Goal: Task Accomplishment & Management: Manage account settings

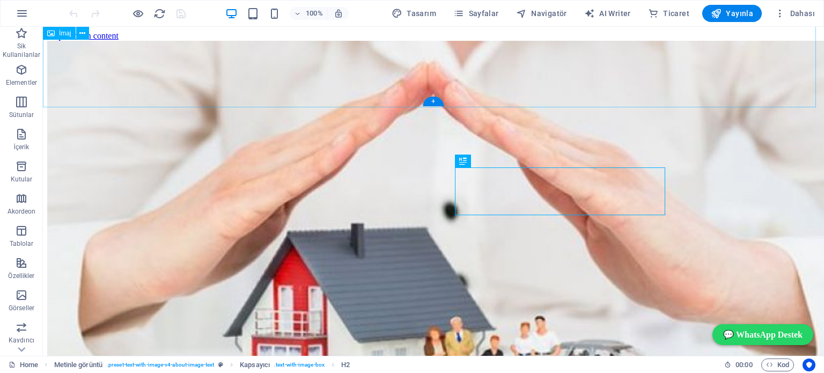
scroll to position [354, 0]
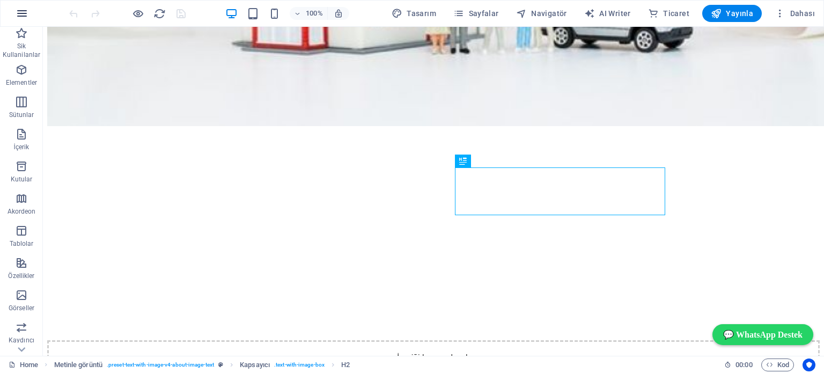
click at [21, 13] on icon "button" at bounding box center [22, 13] width 13 height 13
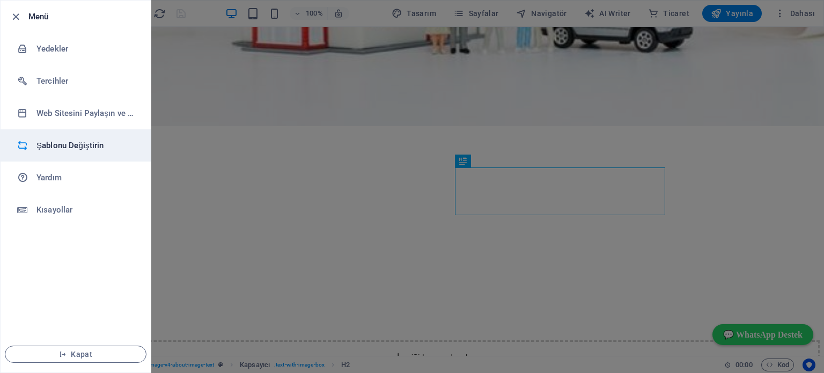
click at [63, 146] on h6 "Şablonu Değiştirin" at bounding box center [85, 145] width 99 height 13
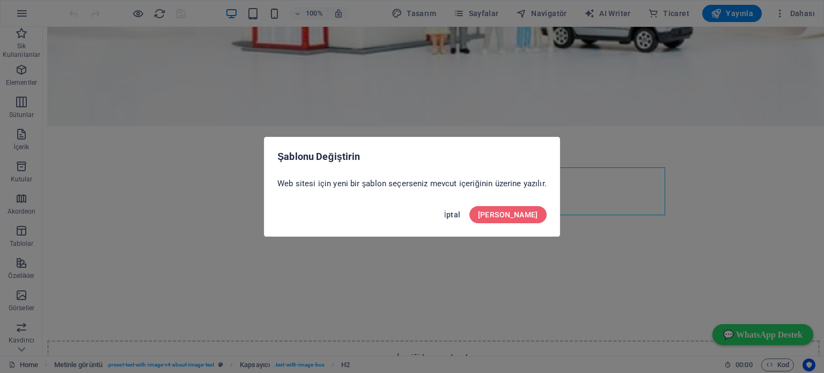
click at [461, 215] on span "İptal" at bounding box center [452, 214] width 17 height 9
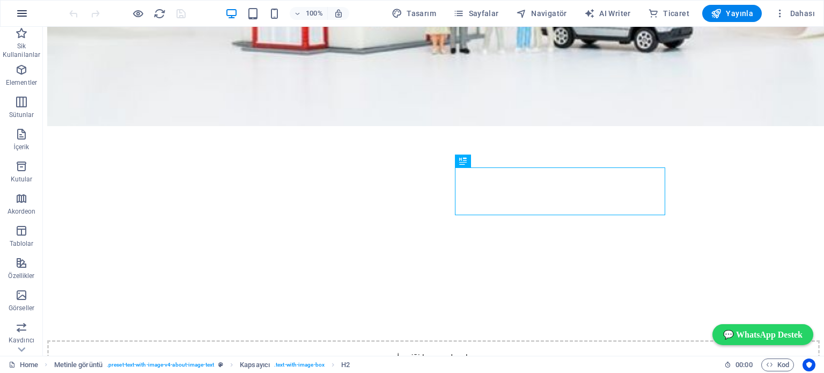
click at [20, 13] on icon "button" at bounding box center [22, 13] width 13 height 13
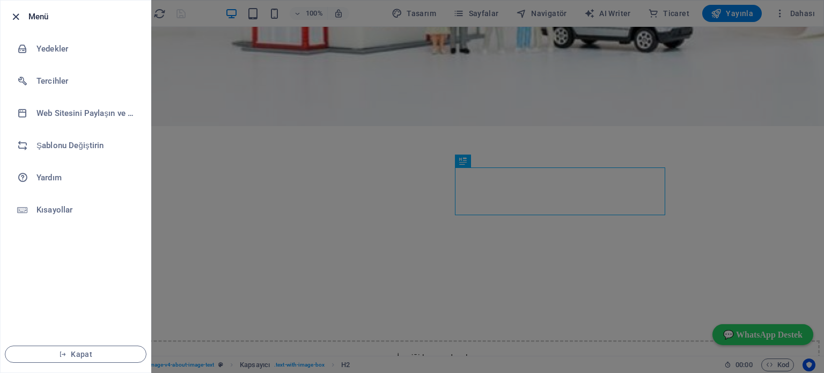
click at [13, 14] on icon "button" at bounding box center [16, 17] width 12 height 12
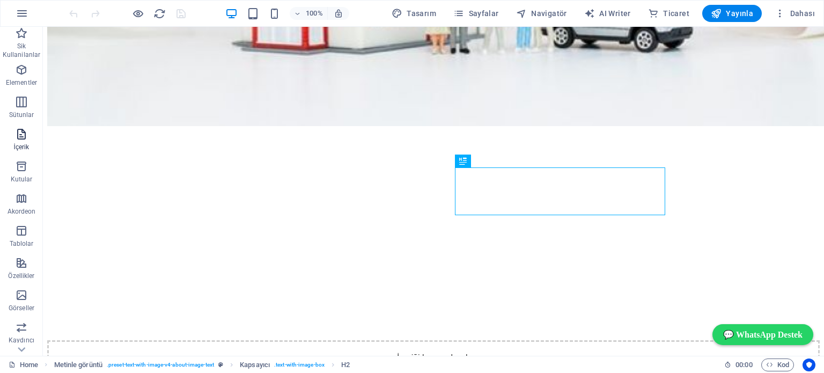
click at [24, 132] on icon "button" at bounding box center [21, 134] width 13 height 13
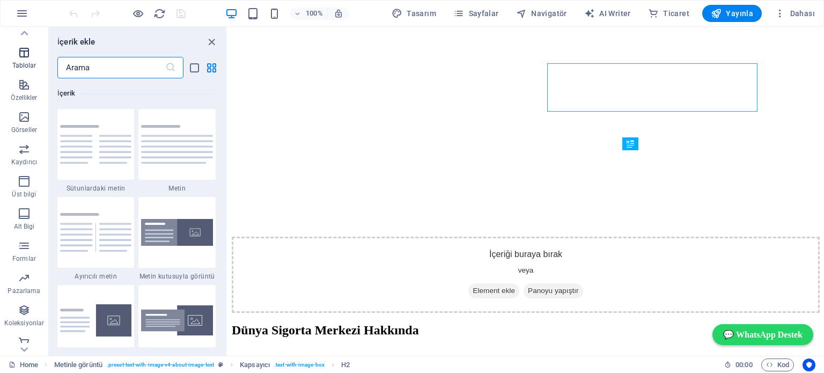
scroll to position [186, 0]
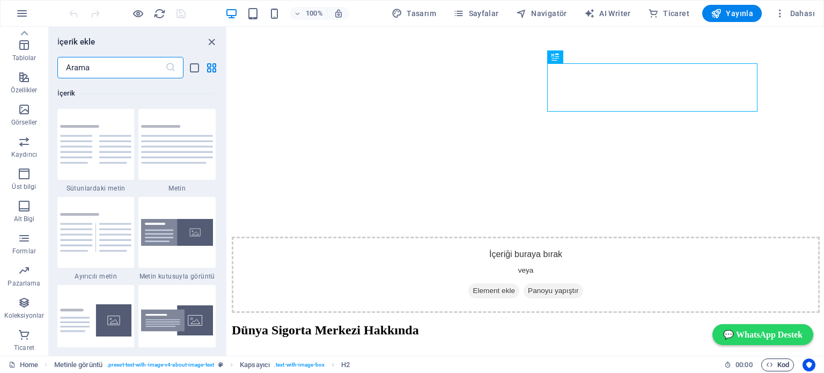
click at [785, 365] on span "Kod" at bounding box center [777, 364] width 23 height 13
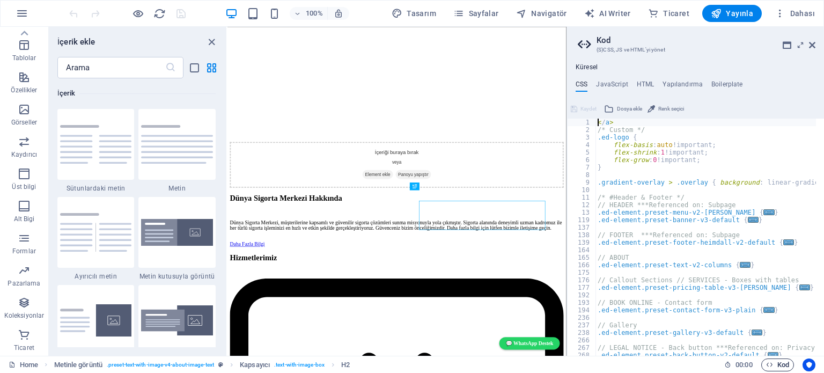
scroll to position [101, 0]
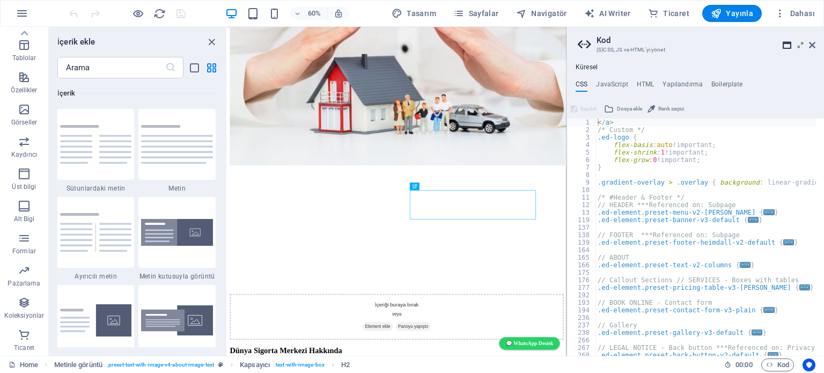
click at [785, 44] on icon at bounding box center [786, 45] width 9 height 9
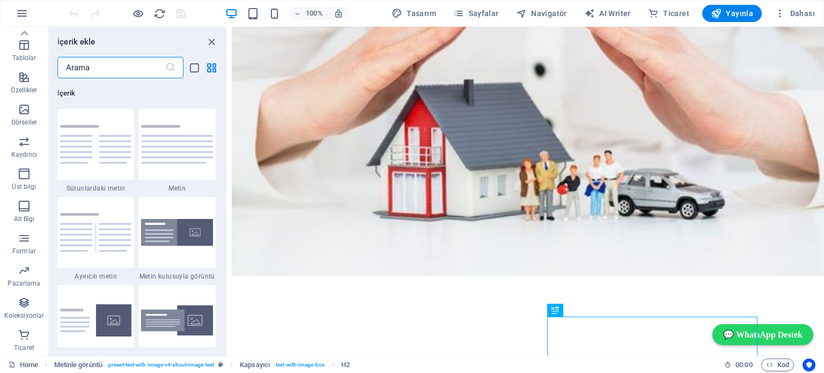
drag, startPoint x: 77, startPoint y: 66, endPoint x: 69, endPoint y: 64, distance: 8.5
click at [69, 64] on input "text" at bounding box center [111, 67] width 108 height 21
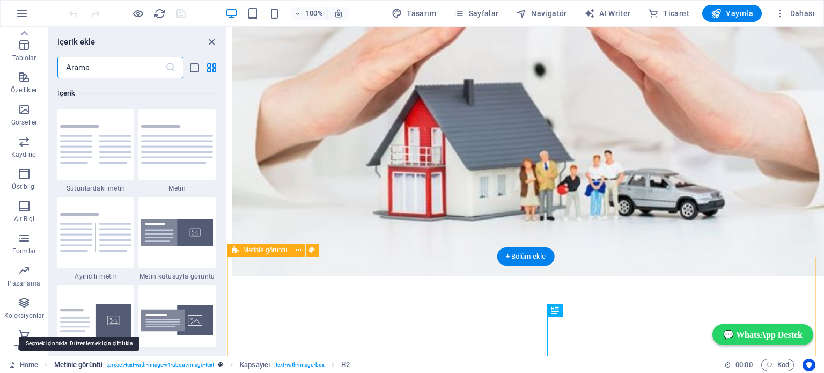
click at [85, 362] on span "Metinle görüntü" at bounding box center [78, 364] width 48 height 13
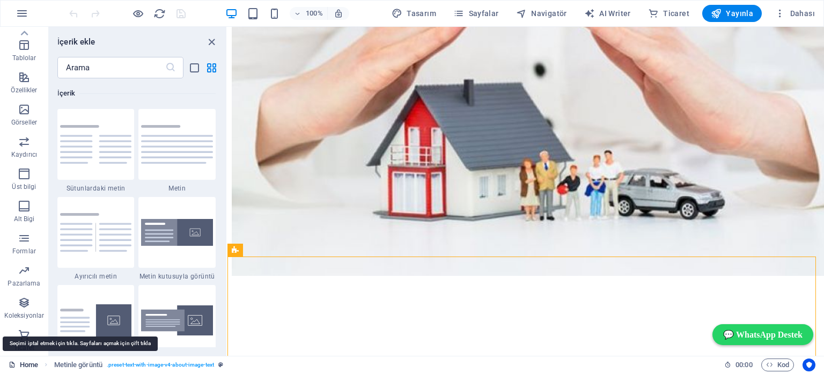
click at [26, 362] on link "Home" at bounding box center [23, 364] width 29 height 13
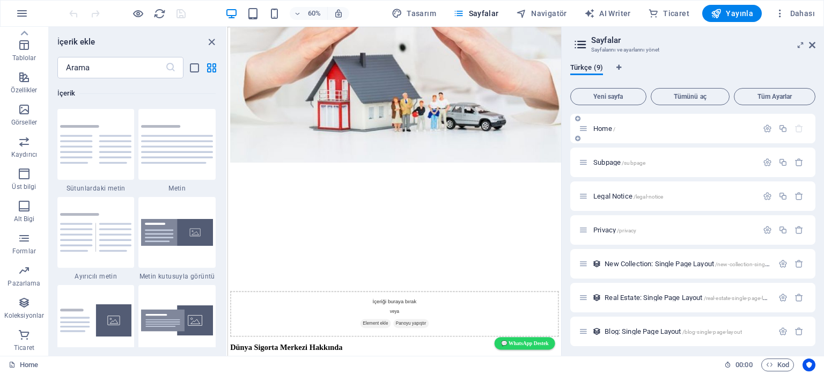
click at [625, 127] on p "Home /" at bounding box center [673, 128] width 161 height 7
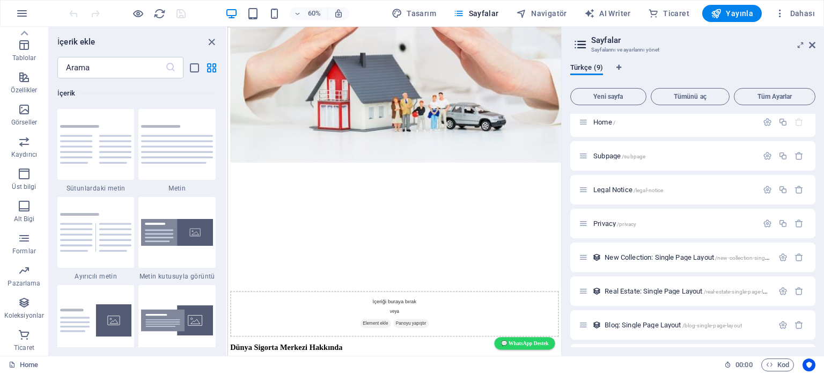
scroll to position [0, 0]
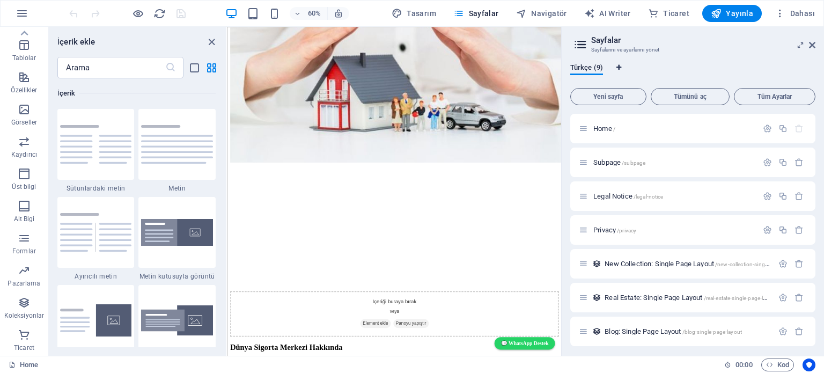
click at [619, 66] on icon "Dil Sekmeleri" at bounding box center [618, 67] width 5 height 6
select select "165"
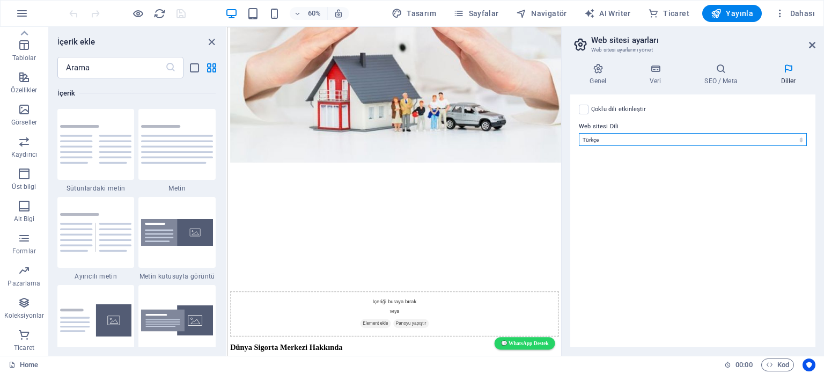
click at [633, 136] on select "Abkhazian Afar Afrikaans Akan Albanian Almanca Amharic Aragonese Arapça Armenia…" at bounding box center [693, 139] width 228 height 13
click at [596, 68] on icon at bounding box center [598, 68] width 56 height 11
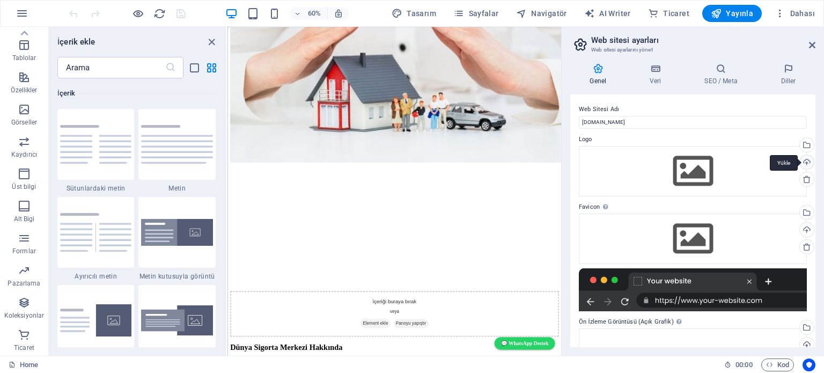
click at [804, 159] on div "Yükle" at bounding box center [805, 163] width 16 height 16
click at [802, 230] on div "Yükle" at bounding box center [805, 231] width 16 height 16
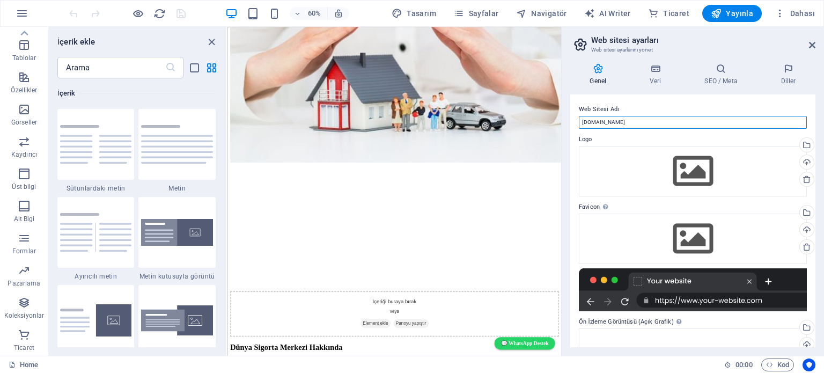
click at [659, 120] on input "[DOMAIN_NAME]" at bounding box center [693, 122] width 228 height 13
click at [596, 67] on icon at bounding box center [598, 68] width 56 height 11
click at [597, 68] on icon at bounding box center [598, 68] width 56 height 11
click at [723, 70] on icon at bounding box center [721, 68] width 72 height 11
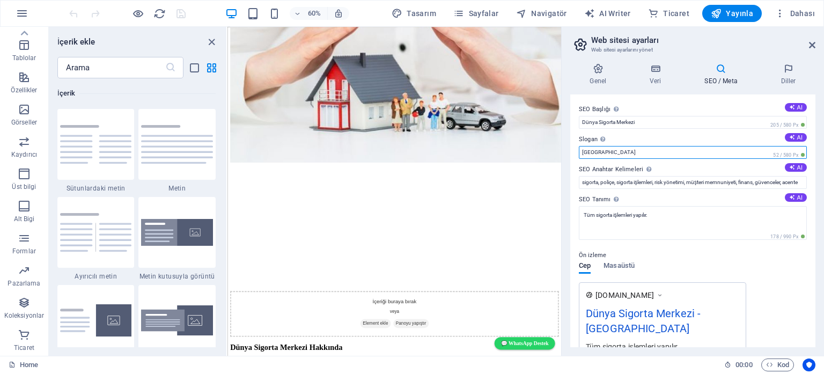
click at [607, 153] on input "Berlin" at bounding box center [693, 152] width 228 height 13
type input "B"
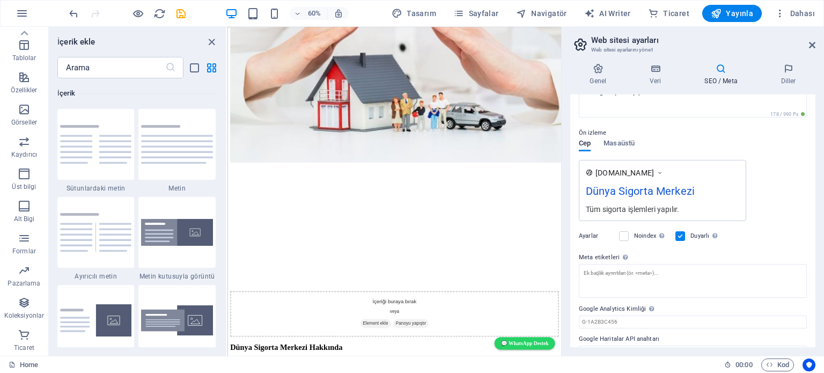
scroll to position [141, 0]
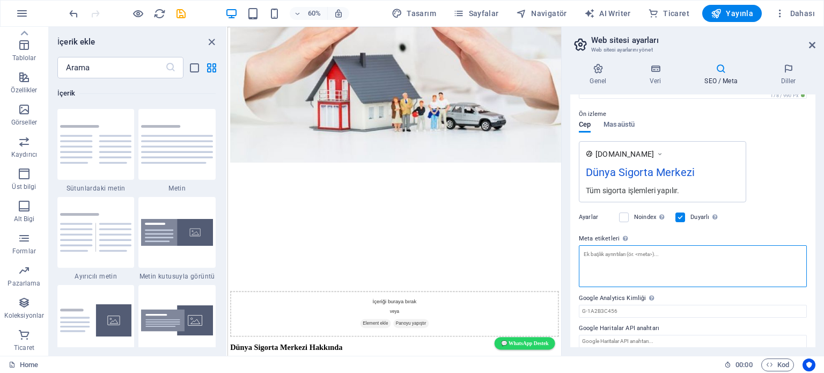
paste textarea "google-site-verification: google7c2236cbc19000a3.html"
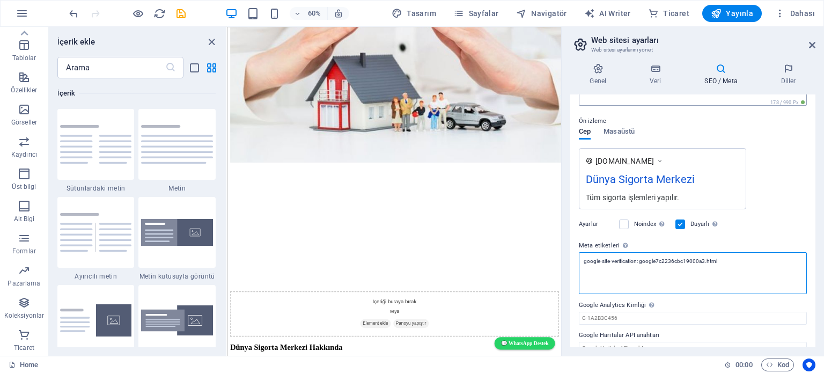
scroll to position [149, 0]
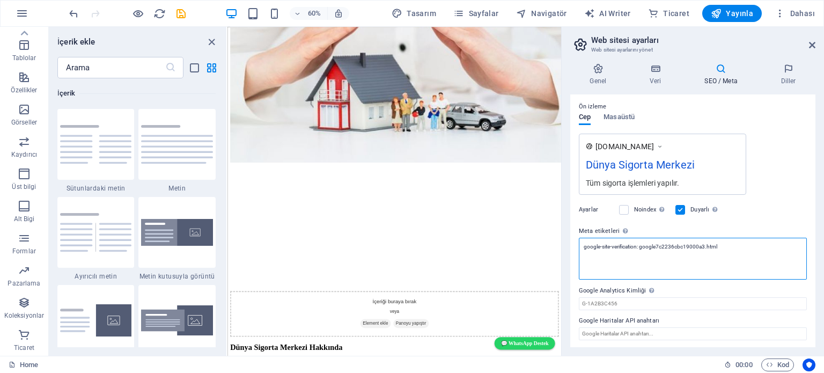
type textarea "google-site-verification: google7c2236cbc19000a3.html"
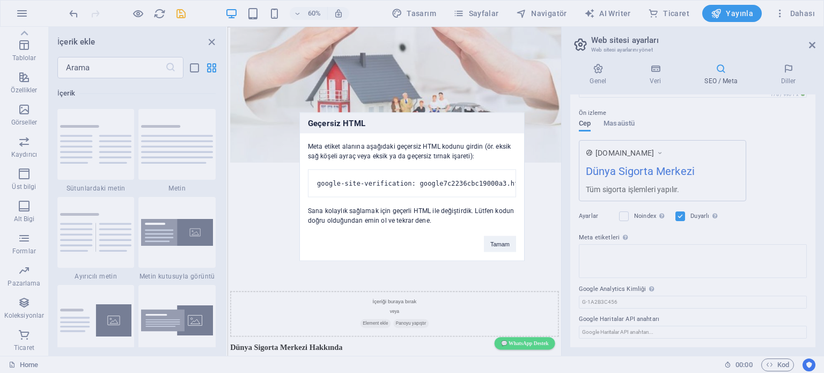
click at [721, 70] on body "dunyasigortamerkezi.com Home Sik Kullanilanlar Elementler Sütunlar İçerik Kutul…" at bounding box center [412, 186] width 824 height 373
click at [499, 247] on button "Tamam" at bounding box center [500, 243] width 32 height 16
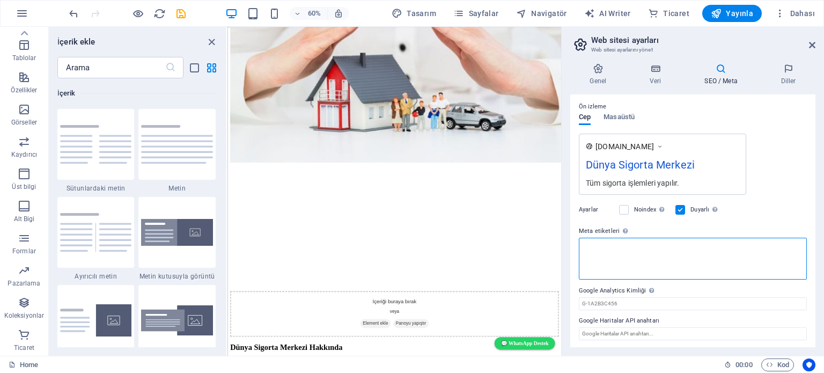
paste textarea "google-site-verification: google7c2236cbc19000a3.html"
type textarea "google-site-verification: google7c2236cbc19000a3.html"
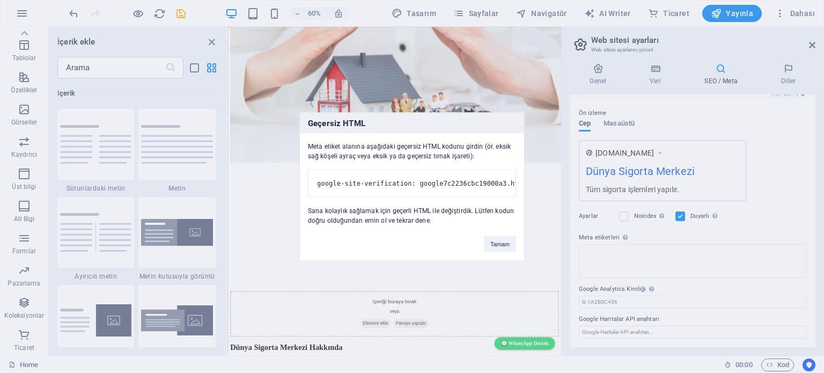
click at [720, 69] on body "dunyasigortamerkezi.com Home Sik Kullanilanlar Elementler Sütunlar İçerik Kutul…" at bounding box center [412, 186] width 824 height 373
click at [498, 249] on button "Tamam" at bounding box center [500, 243] width 32 height 16
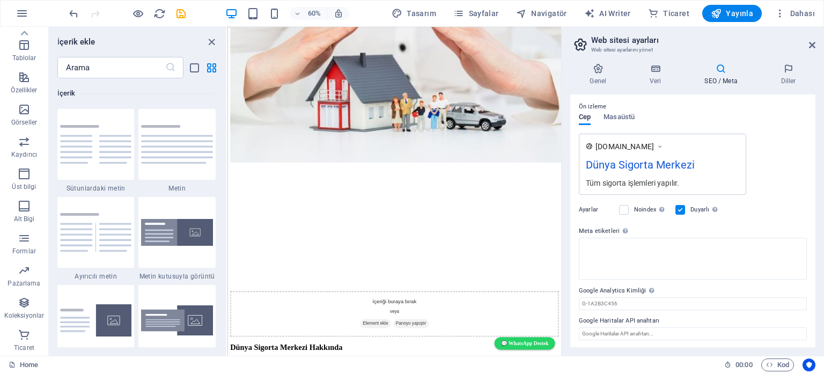
click at [717, 72] on icon at bounding box center [721, 68] width 72 height 11
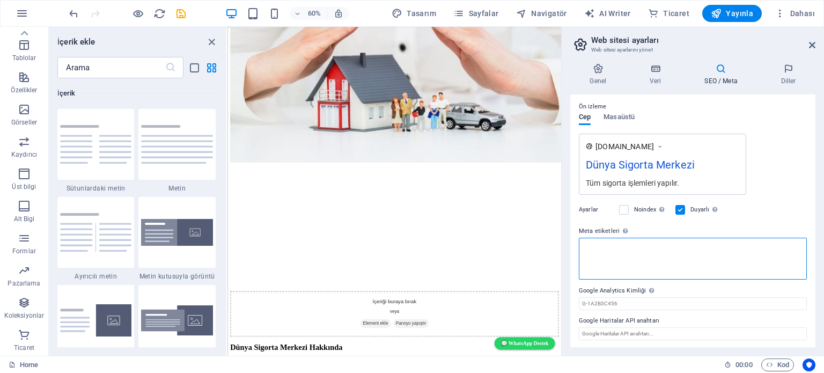
paste textarea "file:///C:/Users/emin/Downloads/google7c2236cbc19000a3%20(3).html"
type textarea "file:///C:/Users/emin/Downloads/google7c2236cbc19000a3%20(3).html"
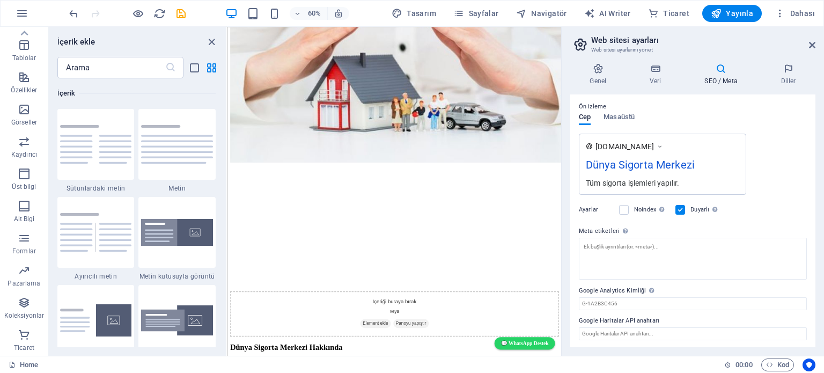
click at [725, 70] on body "dunyasigortamerkezi.com Home Sik Kullanilanlar Elementler Sütunlar İçerik Kutul…" at bounding box center [412, 186] width 824 height 373
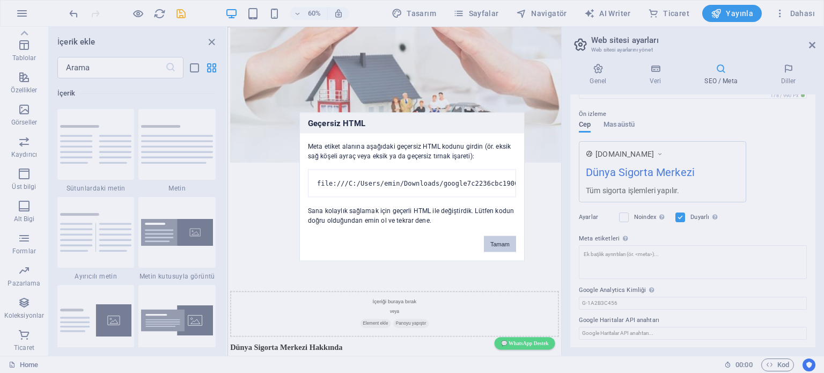
click at [498, 248] on button "Tamam" at bounding box center [500, 243] width 32 height 16
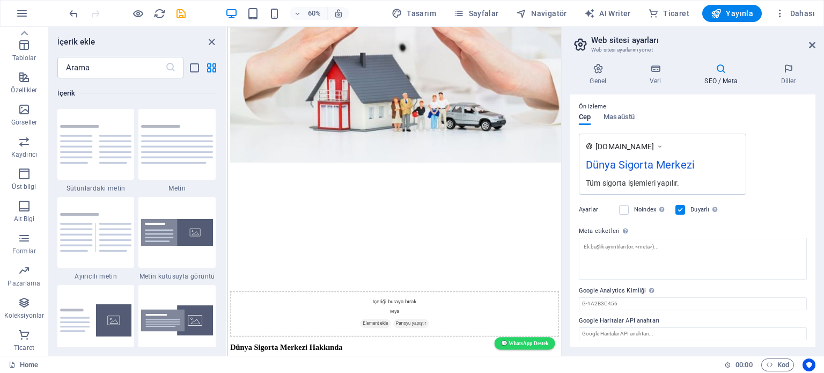
click at [720, 70] on icon at bounding box center [721, 68] width 72 height 11
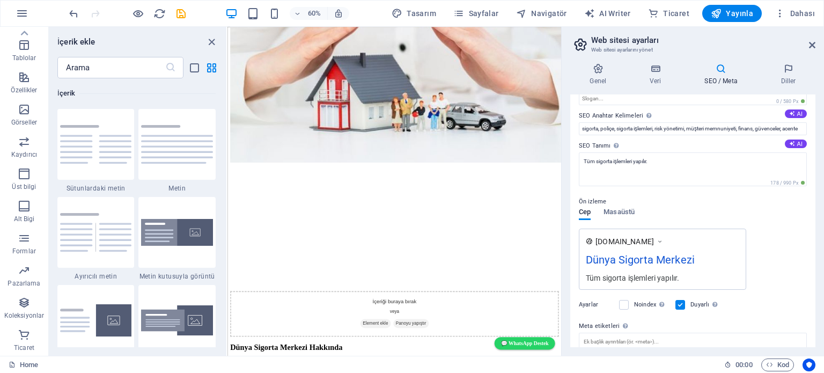
scroll to position [107, 0]
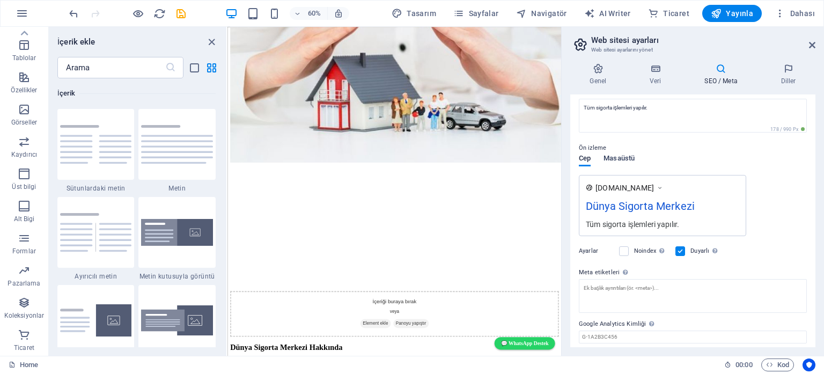
click at [624, 157] on span "Masaüstü" at bounding box center [618, 159] width 31 height 15
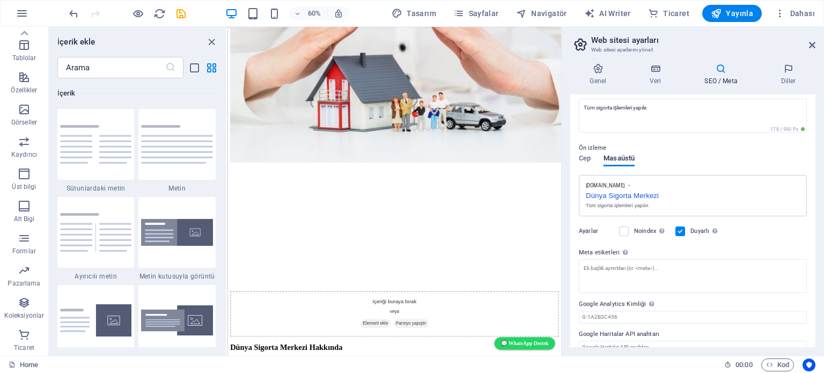
scroll to position [121, 0]
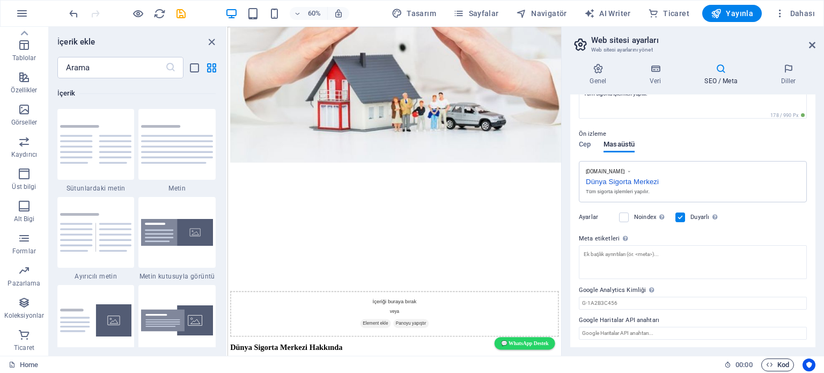
click at [779, 366] on span "Kod" at bounding box center [777, 364] width 23 height 13
click at [723, 70] on icon at bounding box center [721, 68] width 72 height 11
click at [623, 216] on label at bounding box center [624, 217] width 10 height 10
click at [0, 0] on input "Noindex Arama motorlarına bu web sitesini arama sonuçlarından hariç tutmaları t…" at bounding box center [0, 0] width 0 height 0
click at [623, 216] on label at bounding box center [624, 217] width 10 height 10
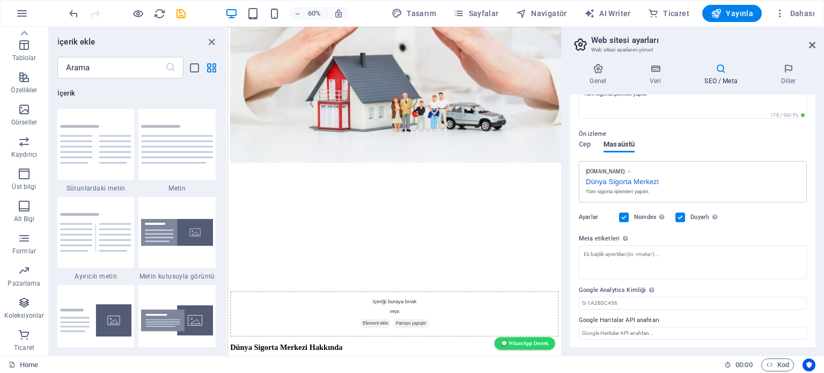
click at [0, 0] on input "Noindex Arama motorlarına bu web sitesini arama sonuçlarından hariç tutmaları t…" at bounding box center [0, 0] width 0 height 0
click at [778, 364] on span "Kod" at bounding box center [777, 364] width 23 height 13
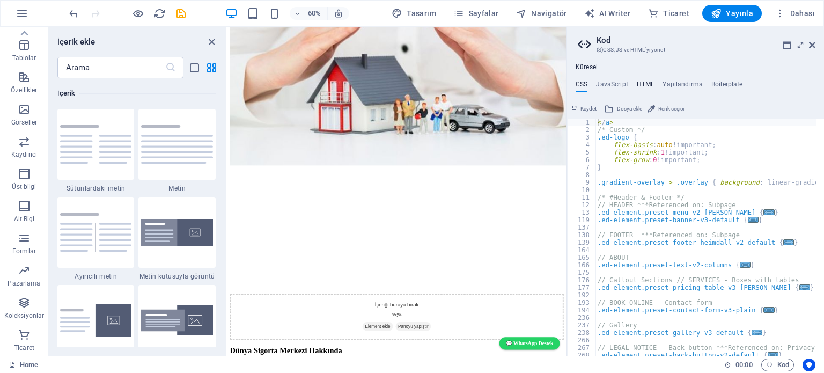
click at [645, 82] on h4 "HTML" at bounding box center [645, 86] width 18 height 12
type textarea "<a href="#main-content" class="wv-link-content button">Skip to main content</a>"
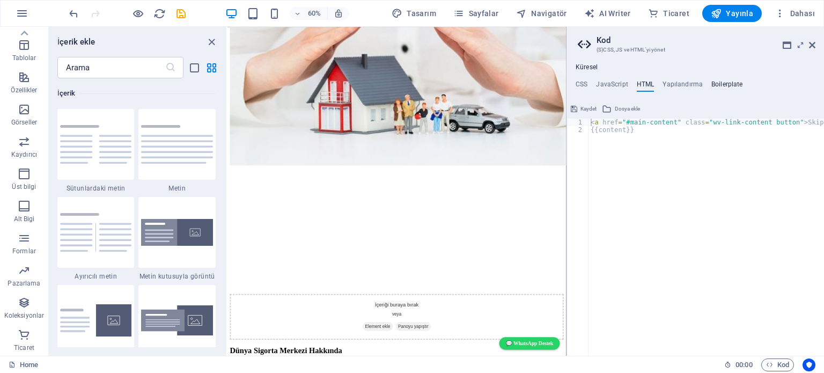
click at [723, 82] on h4 "Boilerplate" at bounding box center [727, 86] width 32 height 12
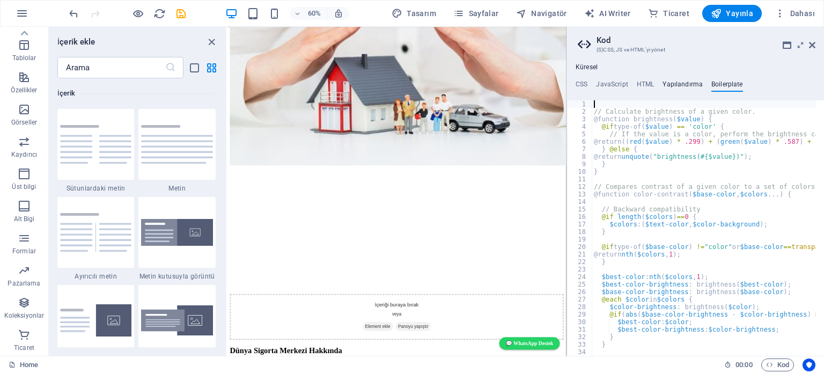
click at [684, 84] on h4 "Yapılandırma" at bounding box center [682, 86] width 40 height 12
type textarea "$color-background: #ffffff;"
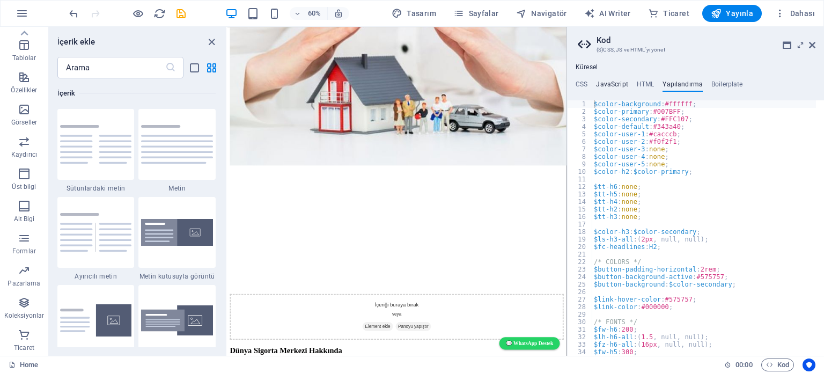
click at [617, 86] on h4 "JavaScript" at bounding box center [612, 86] width 32 height 12
type textarea "/* JS for preset "Menu V2" */"
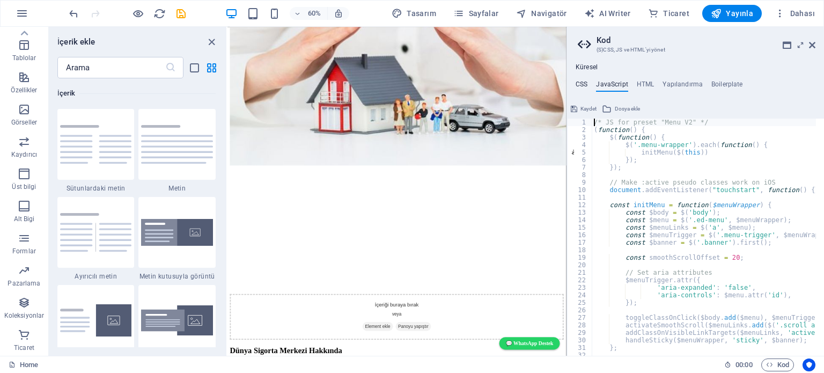
click at [580, 83] on h4 "CSS" at bounding box center [581, 86] width 12 height 12
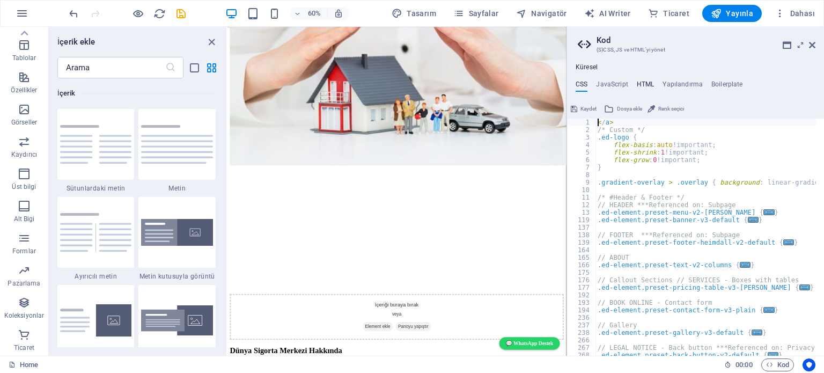
click at [645, 83] on h4 "HTML" at bounding box center [645, 86] width 18 height 12
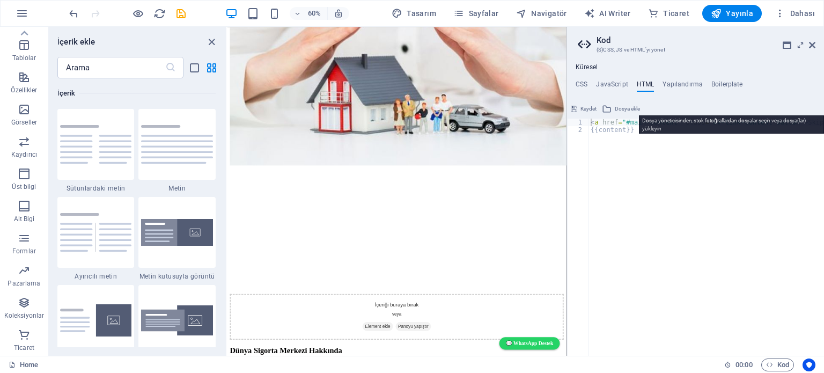
click at [623, 108] on span "Dosya ekle" at bounding box center [627, 108] width 25 height 13
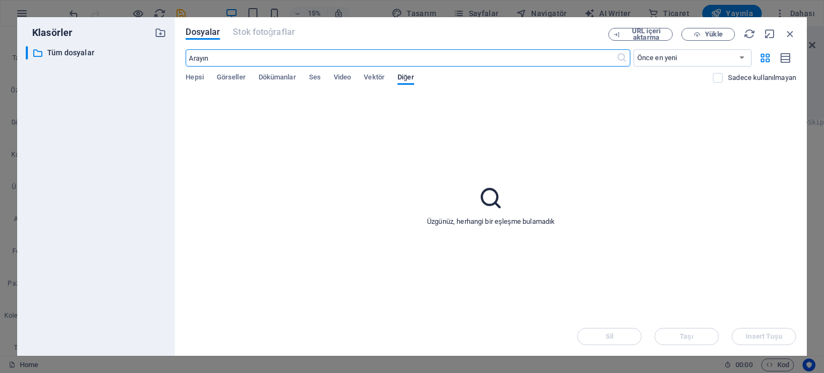
scroll to position [0, 0]
click at [794, 32] on icon "button" at bounding box center [790, 34] width 12 height 12
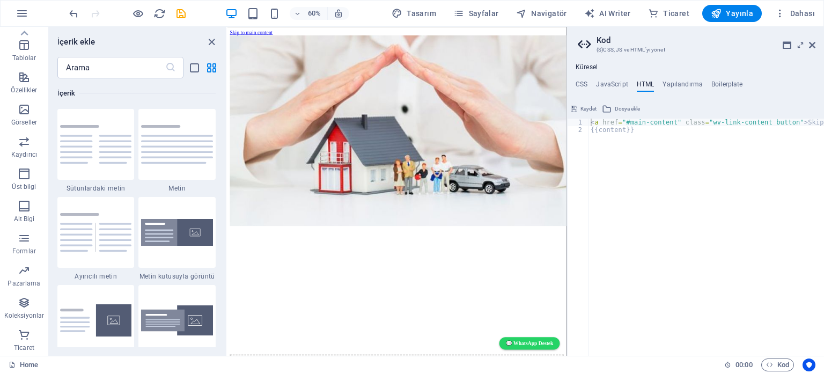
click at [589, 83] on ul "CSS JavaScript HTML Yapılandırma Boilerplate" at bounding box center [695, 86] width 257 height 12
click at [582, 83] on h4 "CSS" at bounding box center [581, 86] width 12 height 12
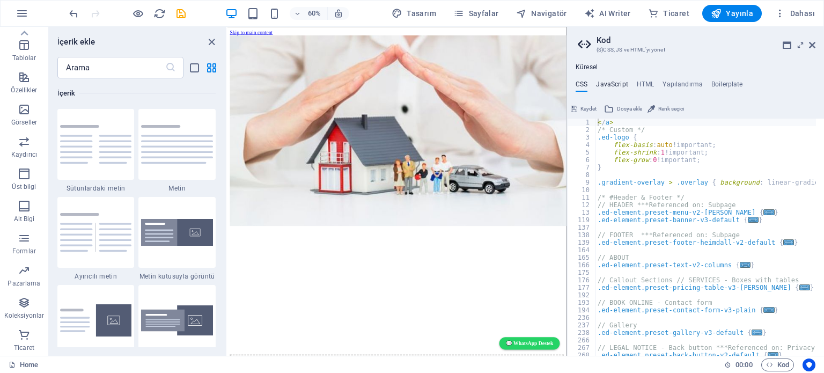
click at [608, 83] on h4 "JavaScript" at bounding box center [612, 86] width 32 height 12
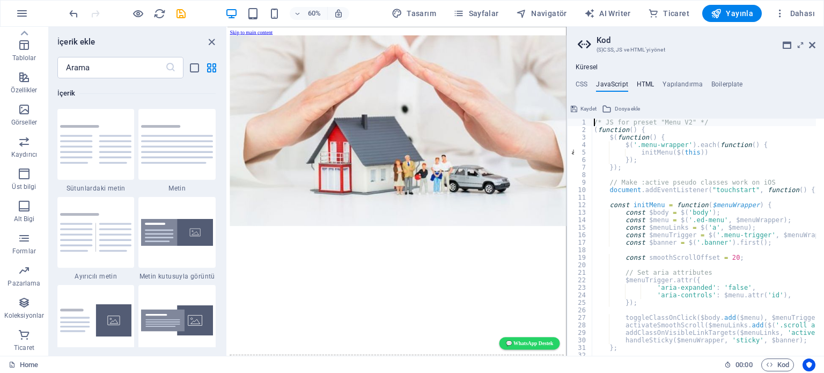
click at [643, 85] on h4 "HTML" at bounding box center [645, 86] width 18 height 12
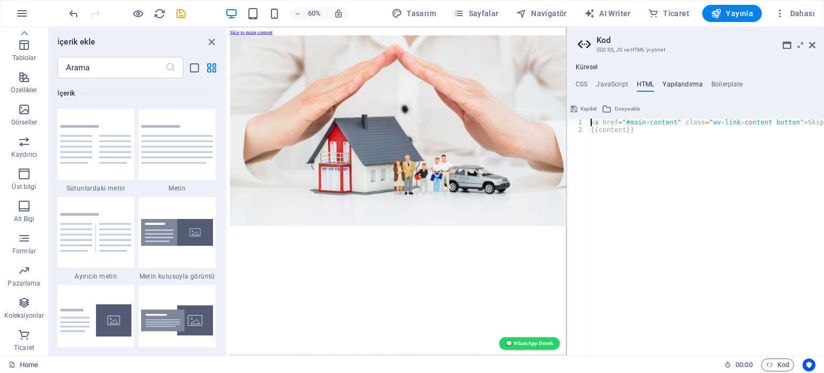
click at [680, 80] on h4 "Yapılandırma" at bounding box center [682, 86] width 40 height 12
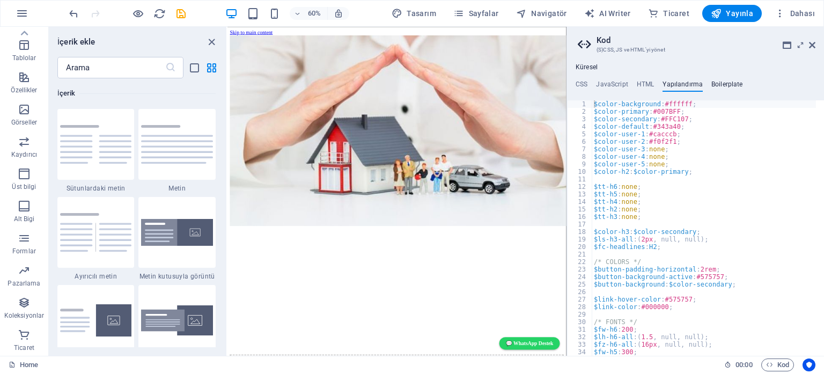
click at [716, 83] on h4 "Boilerplate" at bounding box center [727, 86] width 32 height 12
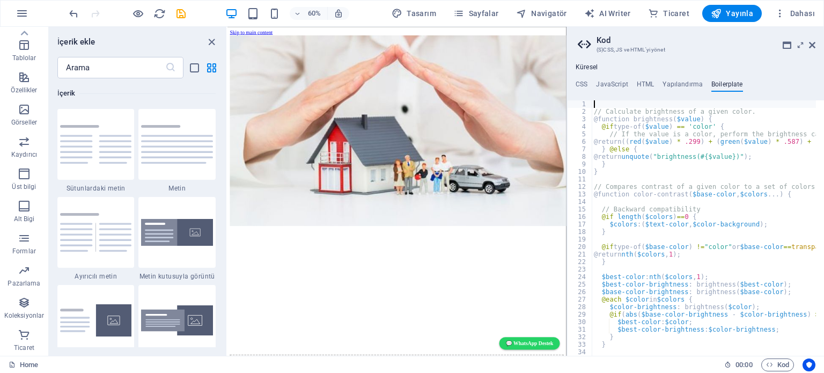
click at [601, 39] on h2 "Kod" at bounding box center [705, 40] width 219 height 10
click at [613, 48] on h3 "(S)CSS, JS ve HTML'yi yönet" at bounding box center [694, 50] width 197 height 10
click at [588, 68] on h4 "Küresel" at bounding box center [586, 67] width 22 height 9
click at [583, 81] on h4 "CSS" at bounding box center [581, 86] width 12 height 12
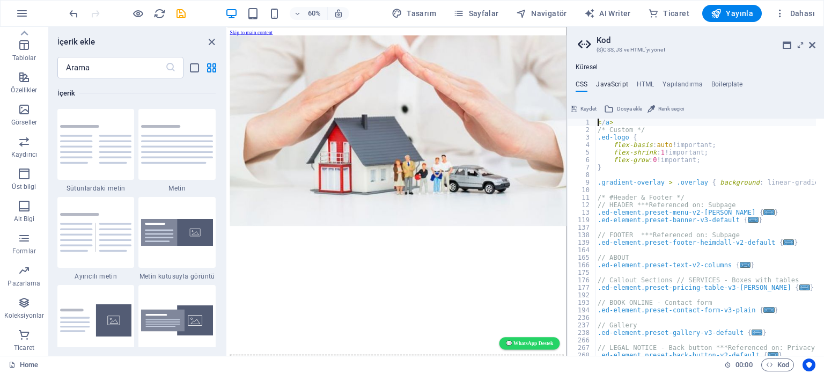
click at [604, 82] on h4 "JavaScript" at bounding box center [612, 86] width 32 height 12
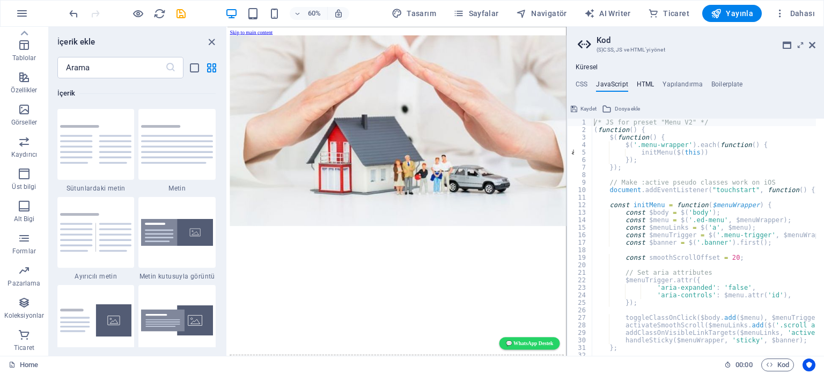
click at [645, 83] on h4 "HTML" at bounding box center [645, 86] width 18 height 12
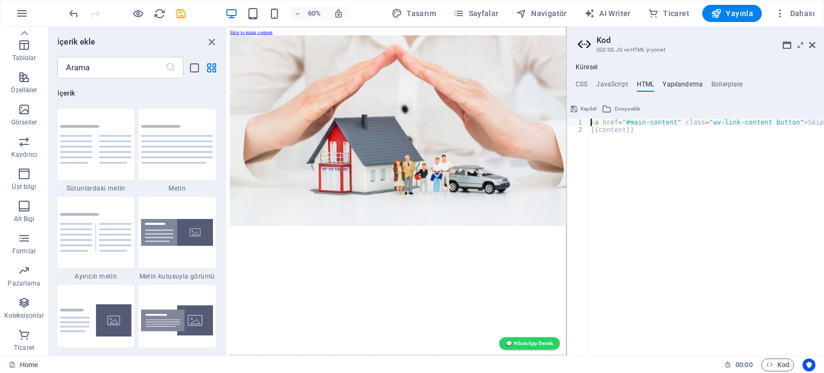
click at [674, 82] on h4 "Yapılandırma" at bounding box center [682, 86] width 40 height 12
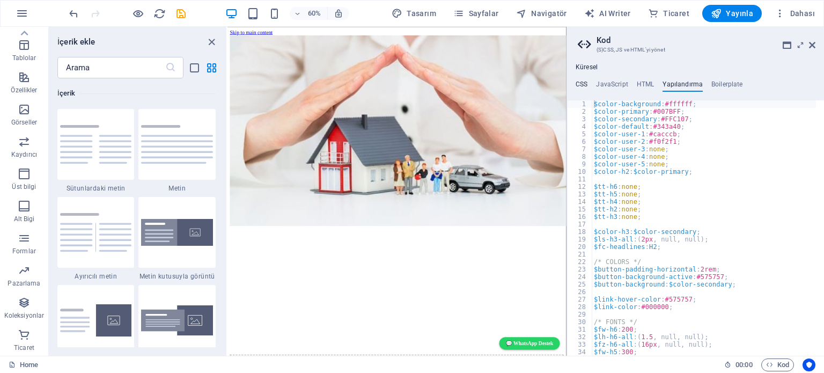
click at [580, 81] on h4 "CSS" at bounding box center [581, 86] width 12 height 12
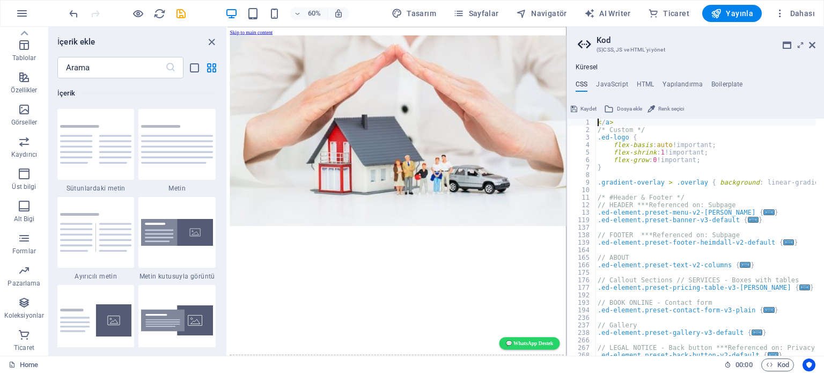
click at [638, 48] on h3 "(S)CSS, JS ve HTML'yi yönet" at bounding box center [694, 50] width 197 height 10
click at [604, 39] on h2 "Kod" at bounding box center [705, 40] width 219 height 10
click at [583, 45] on icon at bounding box center [586, 44] width 16 height 15
click at [608, 85] on h4 "JavaScript" at bounding box center [612, 86] width 32 height 12
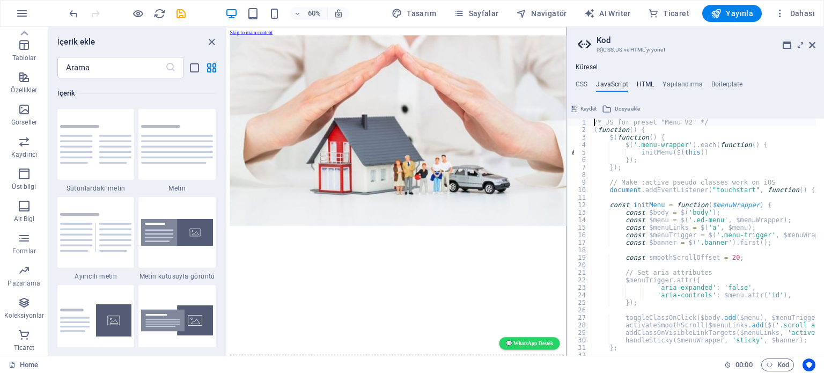
click at [645, 83] on h4 "HTML" at bounding box center [645, 86] width 18 height 12
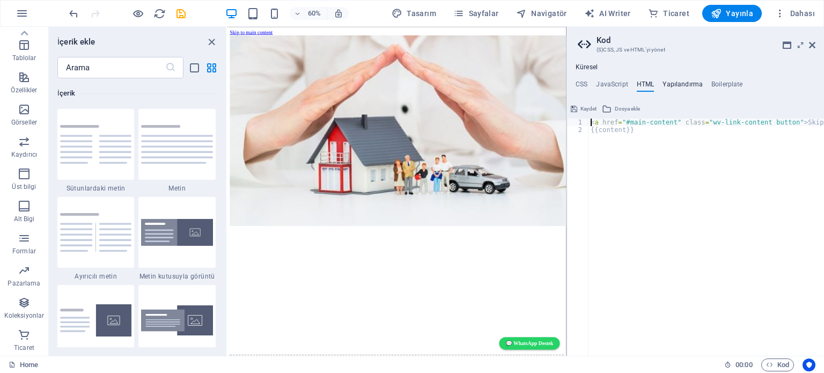
click at [676, 85] on h4 "Yapılandırma" at bounding box center [682, 86] width 40 height 12
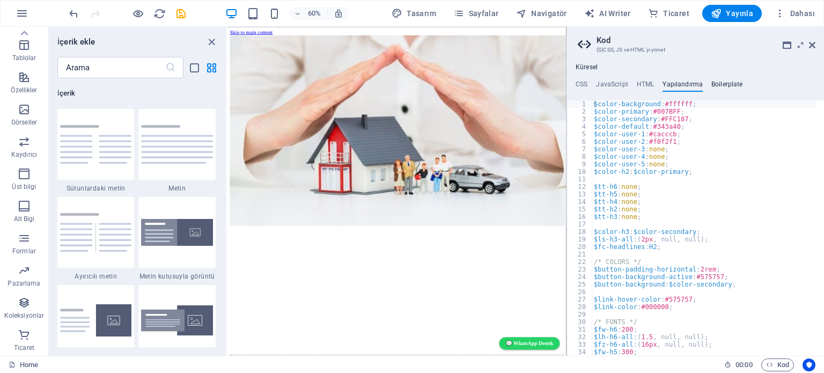
click at [716, 84] on h4 "Boilerplate" at bounding box center [727, 86] width 32 height 12
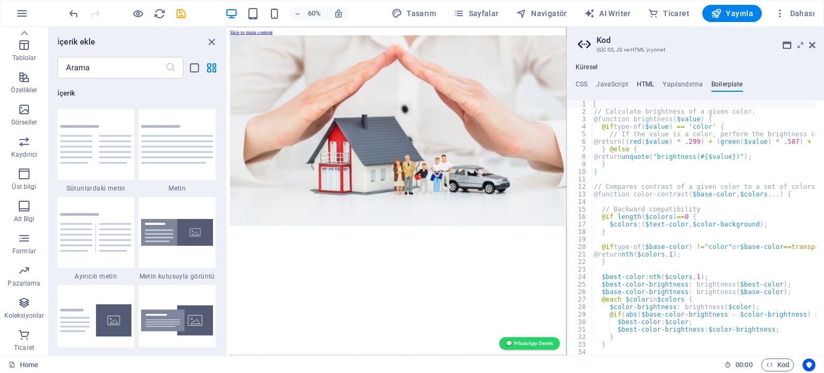
click at [641, 83] on h4 "HTML" at bounding box center [645, 86] width 18 height 12
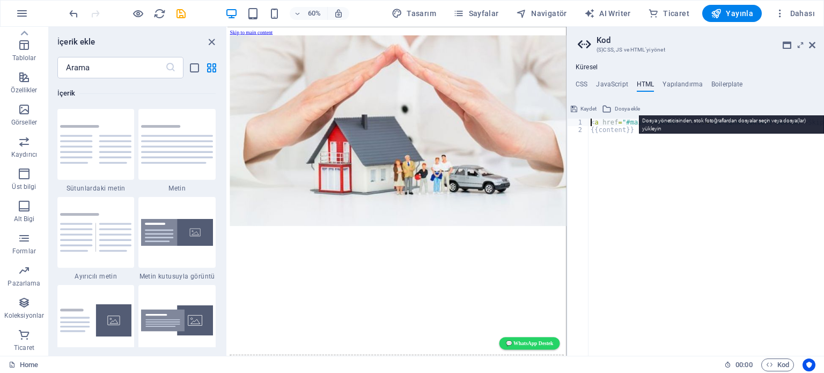
click at [623, 106] on span "Dosya ekle" at bounding box center [627, 108] width 25 height 13
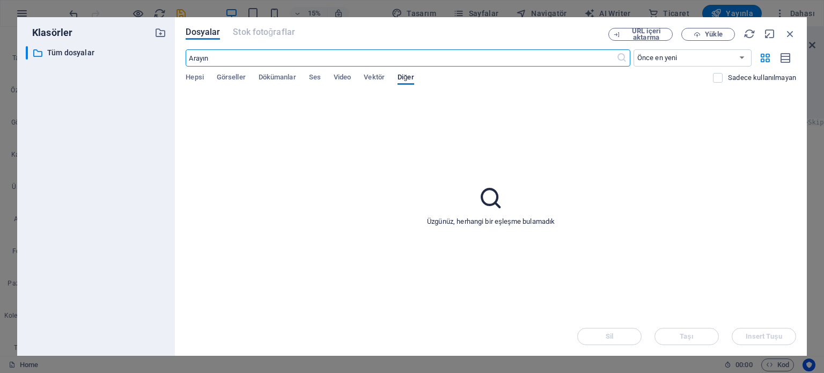
paste input "google-site-verification"
type input "google-site-verification"
click at [66, 53] on p "Tüm dosyalar" at bounding box center [97, 53] width 100 height 12
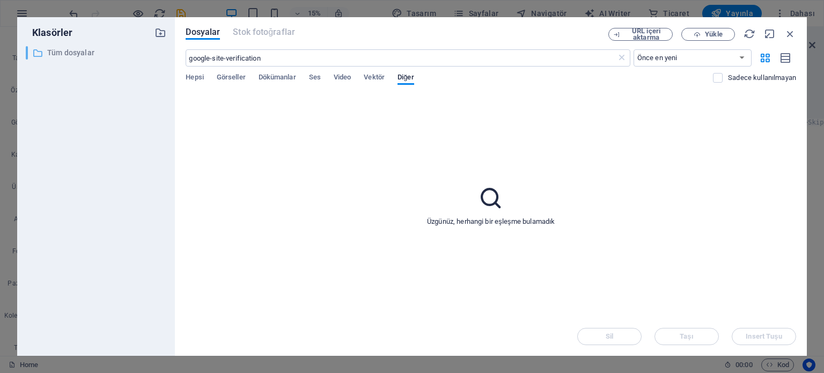
click at [62, 53] on p "Tüm dosyalar" at bounding box center [97, 53] width 100 height 12
click at [191, 77] on span "Hepsi" at bounding box center [195, 78] width 18 height 15
click at [233, 75] on span "Görseller" at bounding box center [231, 78] width 29 height 15
click at [274, 78] on span "Dökümanlar" at bounding box center [277, 78] width 38 height 15
click at [740, 58] on select "Önce en yeni Önce en eski Ad (A-Z) Ad (Z-A) Boyut (0-9) Boyut (9-0) Çözünürlük …" at bounding box center [692, 57] width 118 height 17
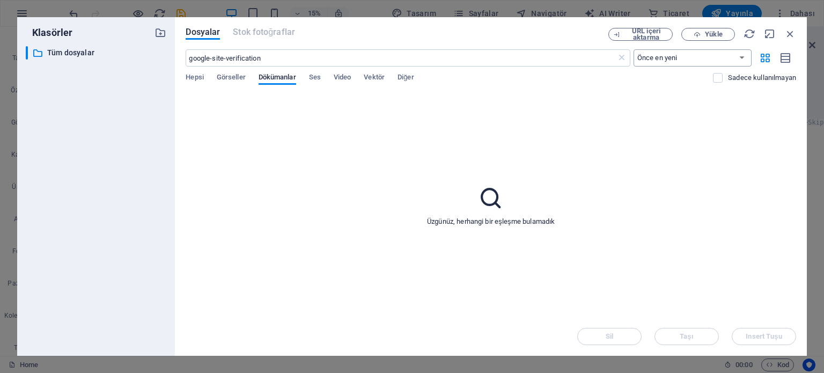
click at [740, 58] on select "Önce en yeni Önce en eski Ad (A-Z) Ad (Z-A) Boyut (0-9) Boyut (9-0) Çözünürlük …" at bounding box center [692, 57] width 118 height 17
click at [705, 34] on span "Yükle" at bounding box center [713, 34] width 17 height 6
click at [791, 32] on icon "button" at bounding box center [790, 34] width 12 height 12
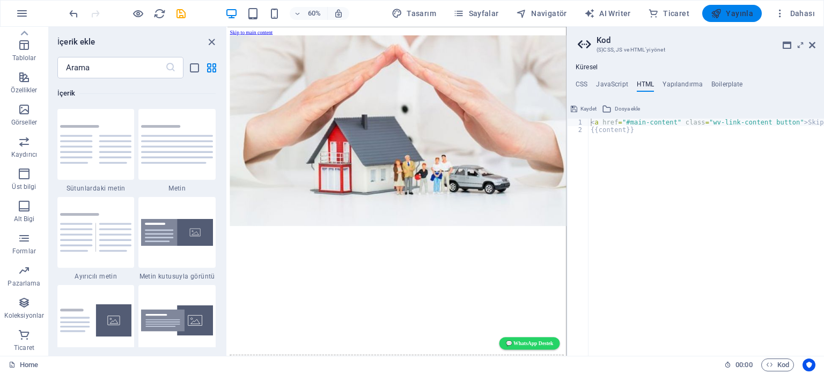
click at [737, 14] on span "Yayınla" at bounding box center [731, 13] width 42 height 11
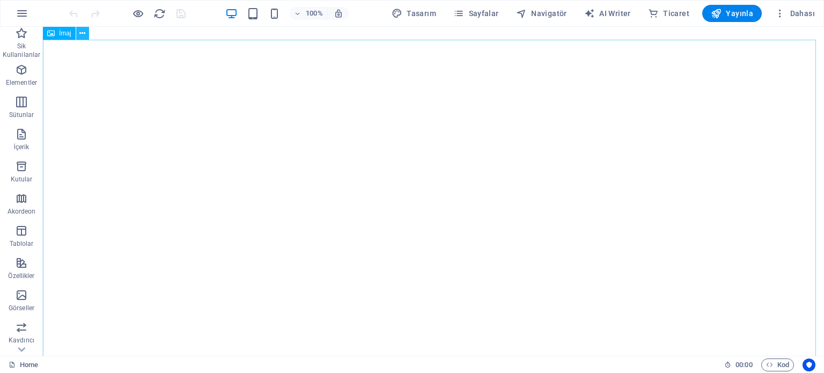
click at [84, 36] on icon at bounding box center [82, 33] width 6 height 11
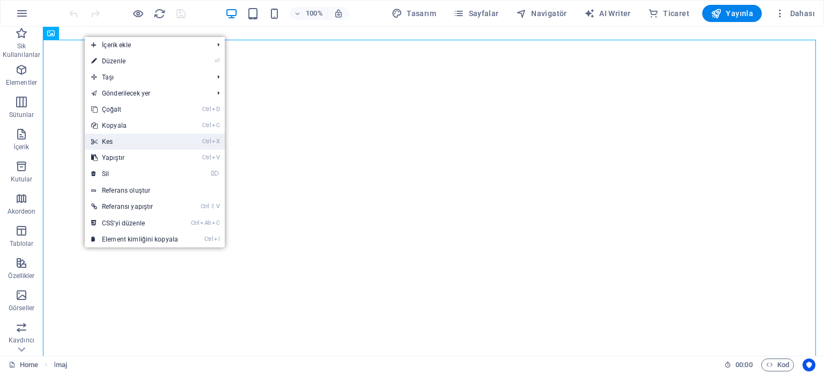
click at [117, 137] on link "Ctrl X Kes" at bounding box center [135, 142] width 100 height 16
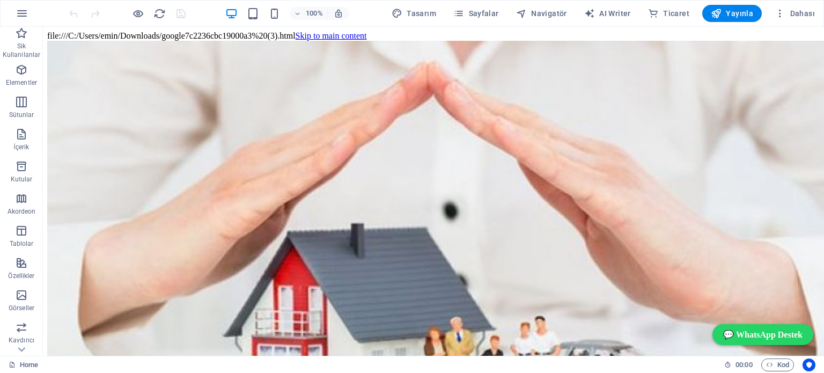
click at [84, 32] on icon at bounding box center [82, 33] width 6 height 11
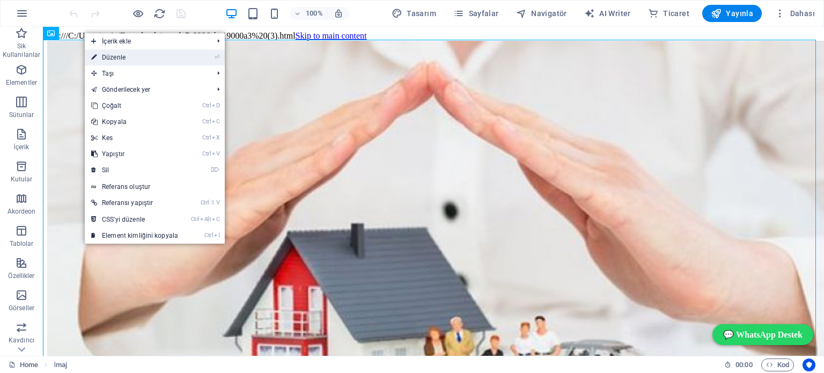
click at [113, 53] on link "⏎ Düzenle" at bounding box center [135, 57] width 100 height 16
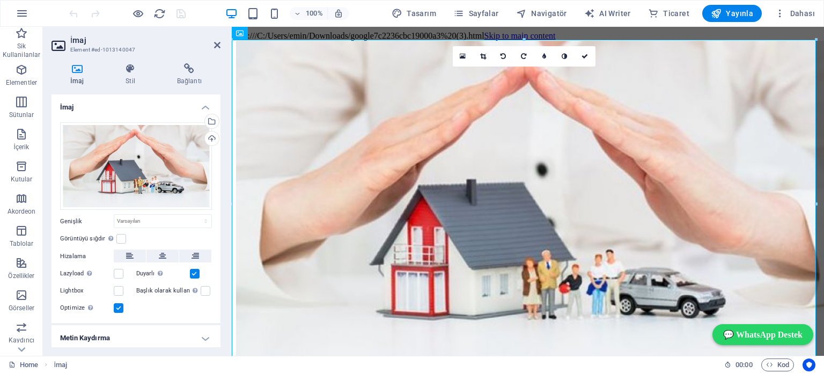
drag, startPoint x: 322, startPoint y: 33, endPoint x: 558, endPoint y: 166, distance: 271.3
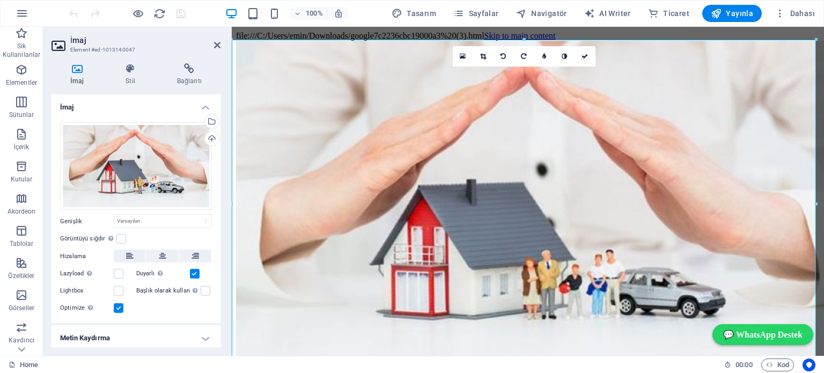
click at [558, 166] on figure at bounding box center [527, 208] width 583 height 335
click at [784, 366] on span "Kod" at bounding box center [777, 364] width 23 height 13
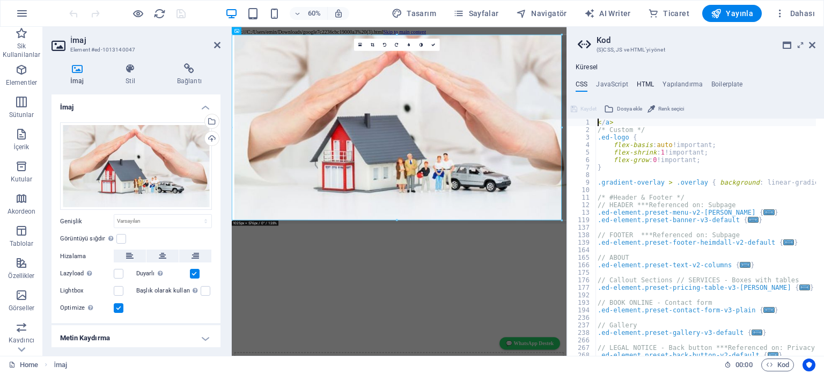
click at [642, 82] on h4 "HTML" at bounding box center [645, 86] width 18 height 12
type textarea "<a href="#main-content" class="wv-link-content button">Skip to main content</a>"
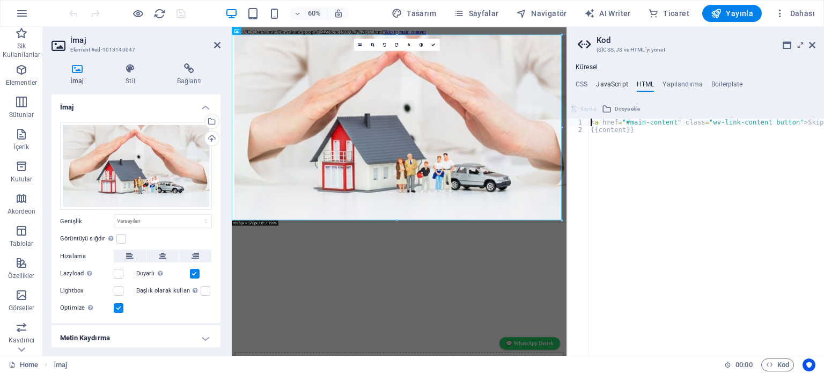
click at [615, 83] on h4 "JavaScript" at bounding box center [612, 86] width 32 height 12
type textarea "/* JS for preset "Menu V2" */"
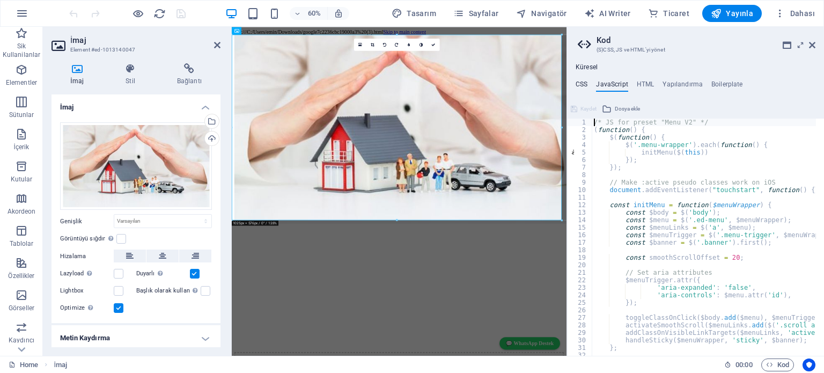
click at [581, 83] on h4 "CSS" at bounding box center [581, 86] width 12 height 12
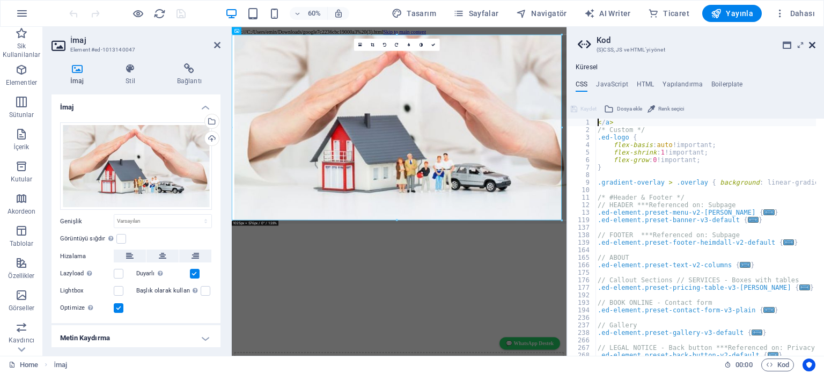
click at [810, 45] on icon at bounding box center [812, 45] width 6 height 9
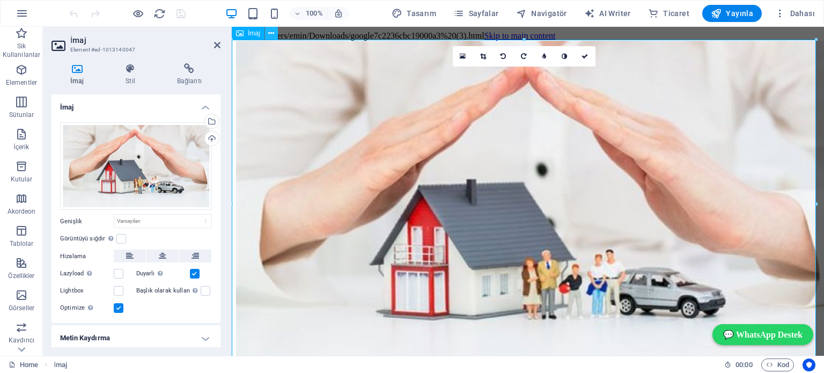
click at [268, 31] on icon at bounding box center [271, 33] width 6 height 11
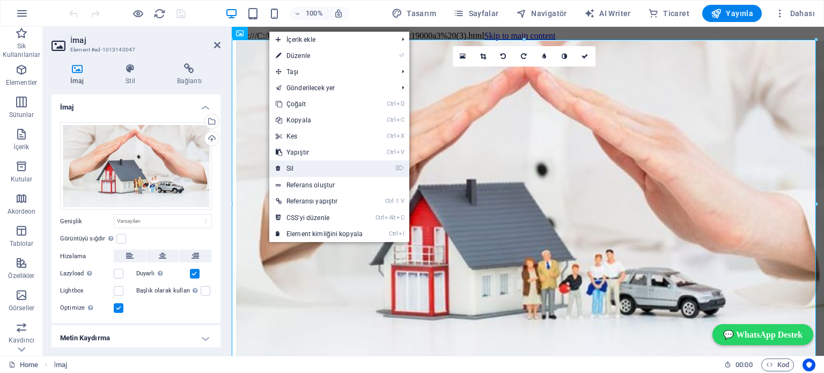
click at [298, 167] on link "⌦ Sil" at bounding box center [319, 168] width 100 height 16
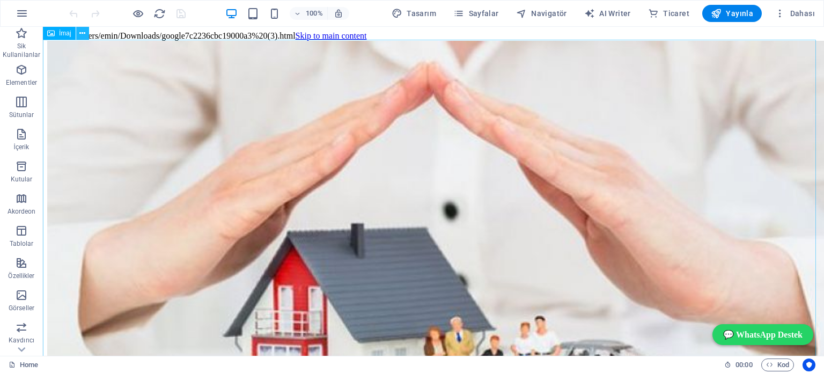
click at [79, 33] on icon at bounding box center [82, 33] width 6 height 11
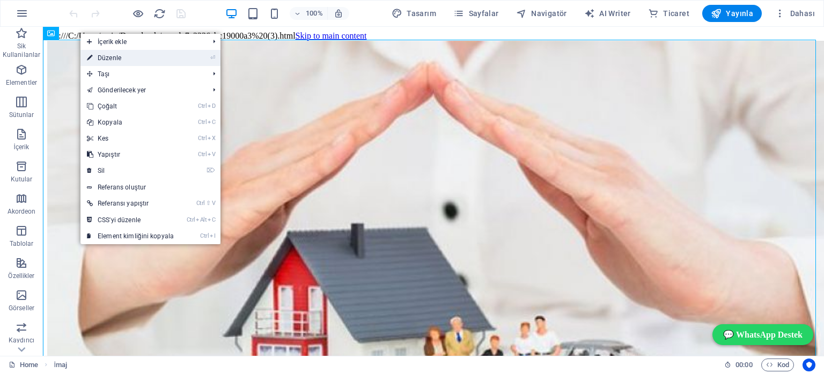
click at [107, 55] on link "⏎ Düzenle" at bounding box center [130, 58] width 100 height 16
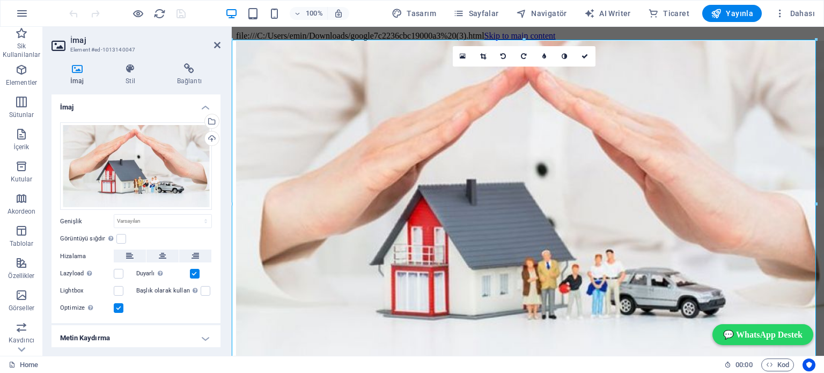
click at [217, 43] on icon at bounding box center [217, 45] width 6 height 9
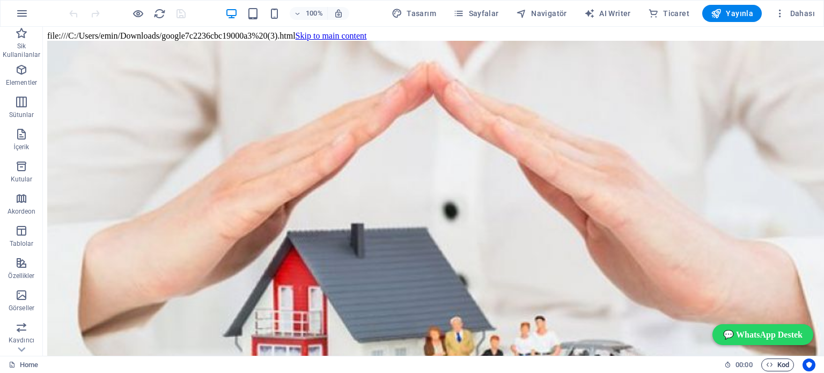
click at [778, 365] on span "Kod" at bounding box center [777, 364] width 23 height 13
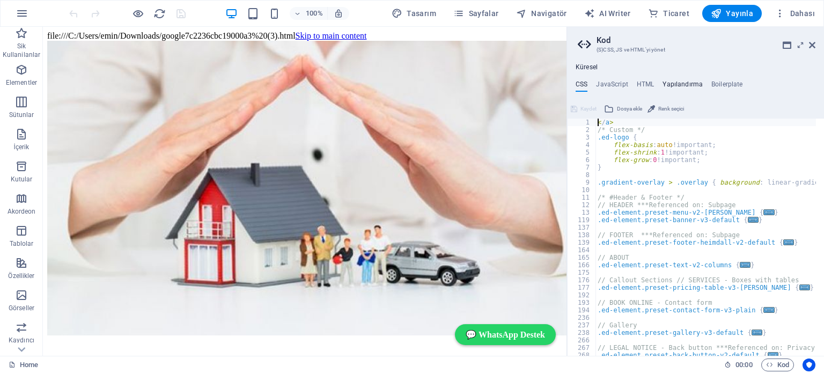
click at [683, 83] on h4 "Yapılandırma" at bounding box center [682, 86] width 40 height 12
type textarea "$color-background: #ffffff;"
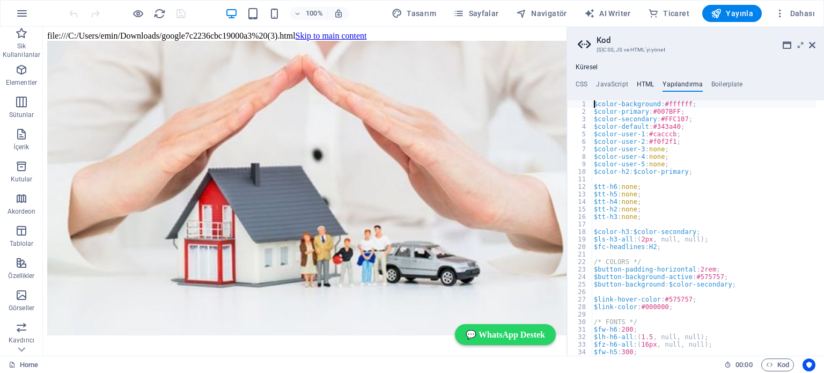
click at [641, 84] on h4 "HTML" at bounding box center [645, 86] width 18 height 12
type textarea "<a href="#main-content" class="wv-link-content button">Skip to main content</a>"
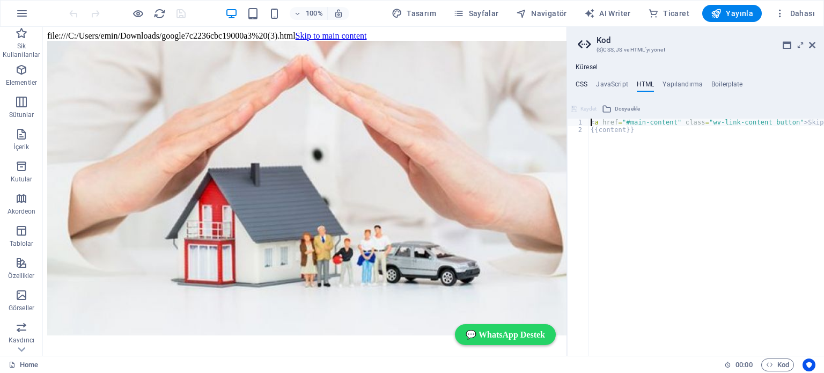
click at [579, 82] on h4 "CSS" at bounding box center [581, 86] width 12 height 12
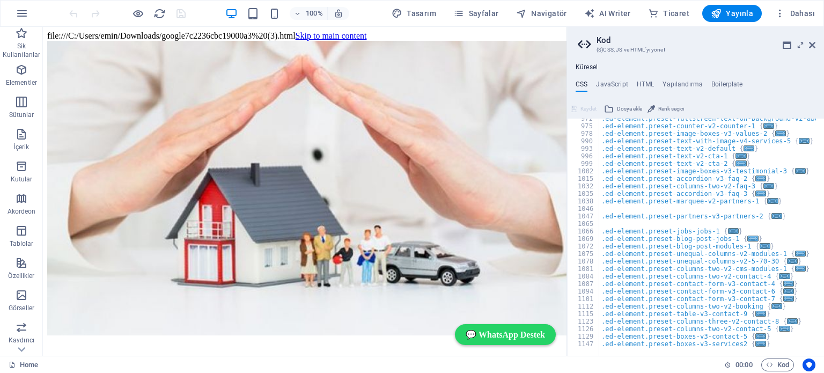
scroll to position [656, 0]
click at [641, 81] on h4 "HTML" at bounding box center [645, 86] width 18 height 12
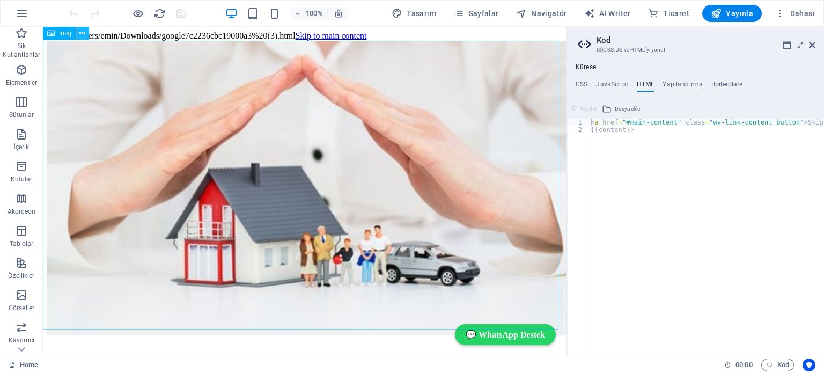
click at [82, 29] on icon at bounding box center [82, 33] width 6 height 11
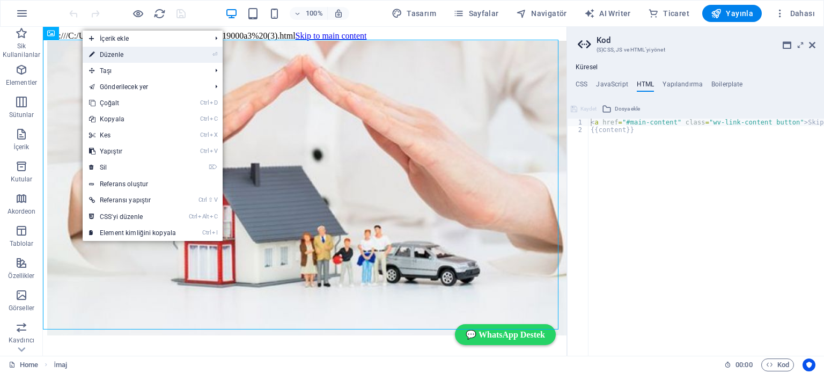
click at [122, 54] on link "⏎ Düzenle" at bounding box center [133, 55] width 100 height 16
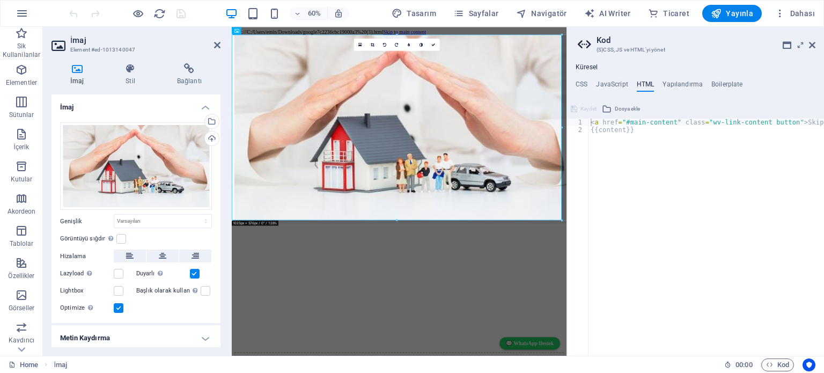
click at [637, 50] on h3 "(S)CSS, JS ve HTML'yi yönet" at bounding box center [694, 50] width 197 height 10
click at [625, 49] on h3 "(S)CSS, JS ve HTML'yi yönet" at bounding box center [694, 50] width 197 height 10
click at [787, 47] on icon at bounding box center [786, 45] width 9 height 9
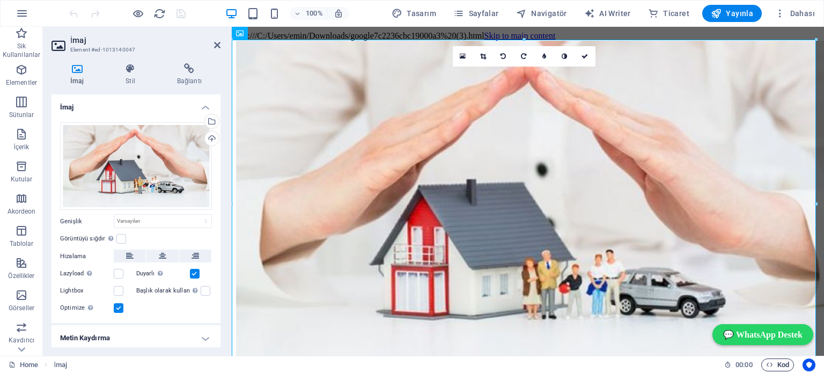
click at [776, 366] on span "Kod" at bounding box center [777, 364] width 23 height 13
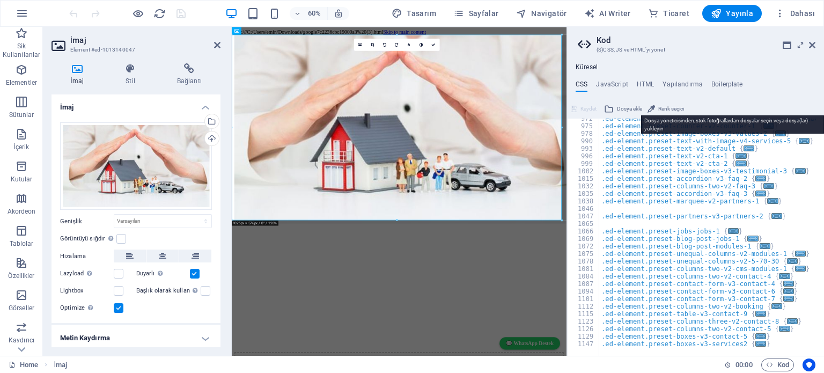
click at [622, 107] on span "Dosya ekle" at bounding box center [629, 108] width 25 height 13
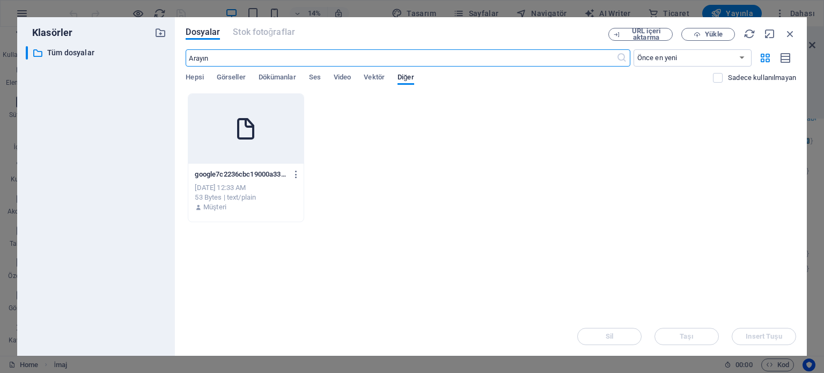
click at [249, 137] on icon at bounding box center [246, 129] width 26 height 26
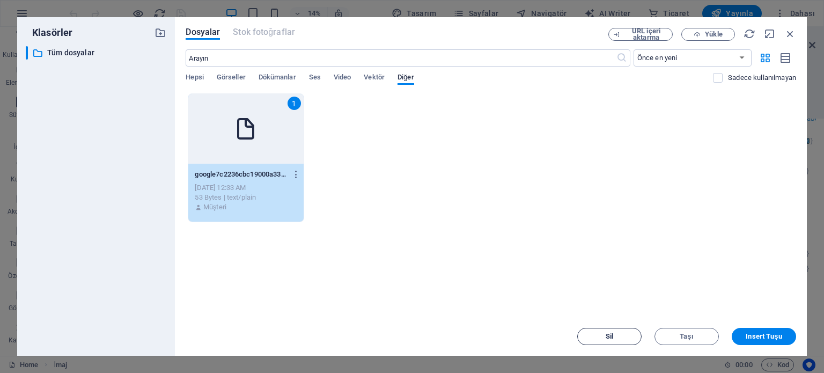
click at [617, 335] on span "Sil" at bounding box center [609, 336] width 55 height 6
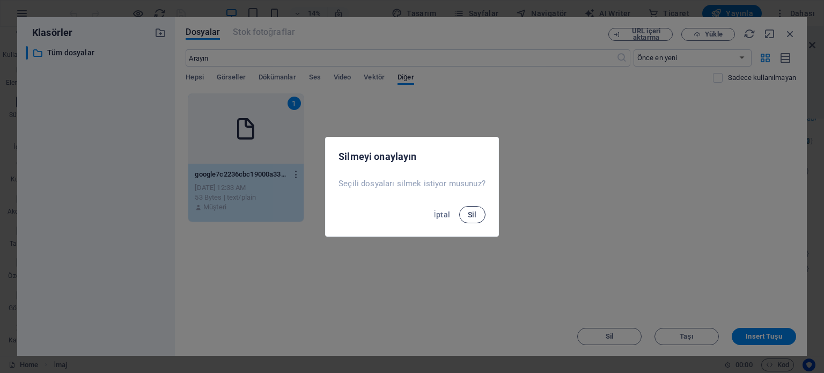
click at [468, 217] on span "Sil" at bounding box center [472, 214] width 9 height 9
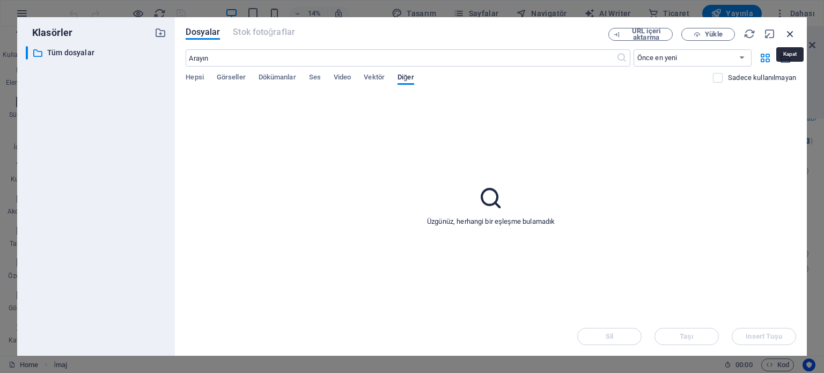
click at [788, 34] on icon "button" at bounding box center [790, 34] width 12 height 12
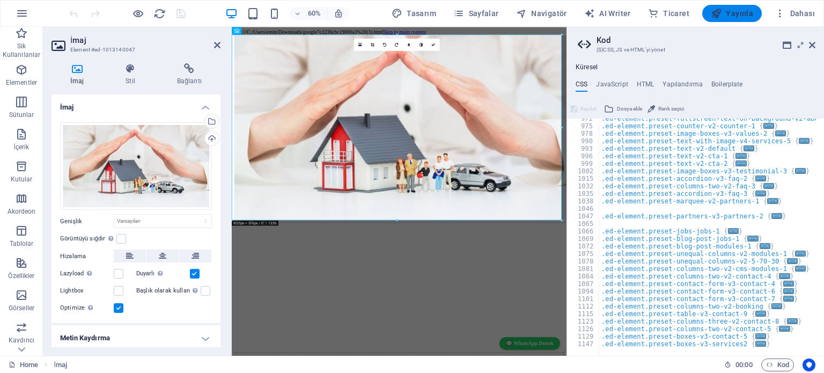
click at [736, 12] on span "Yayınla" at bounding box center [731, 13] width 42 height 11
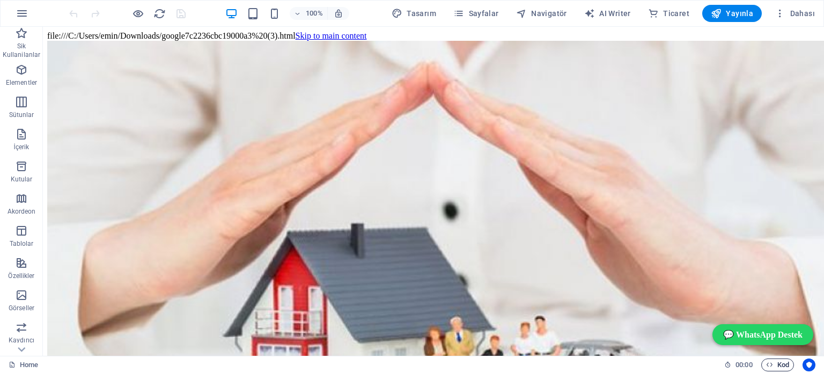
click at [774, 364] on span "Kod" at bounding box center [777, 364] width 23 height 13
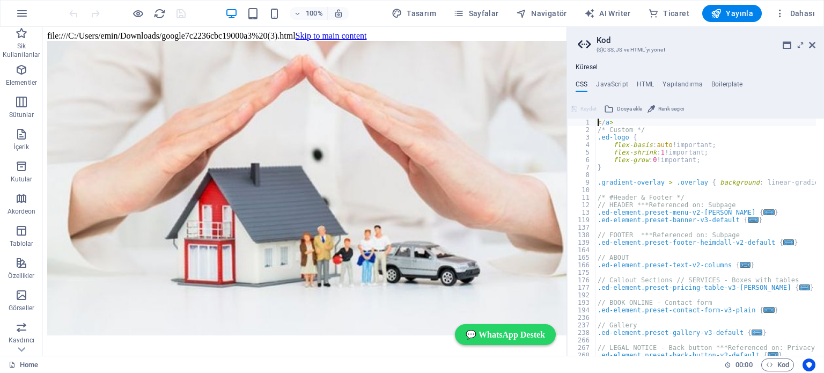
click at [626, 106] on span "Dosya ekle" at bounding box center [629, 108] width 25 height 13
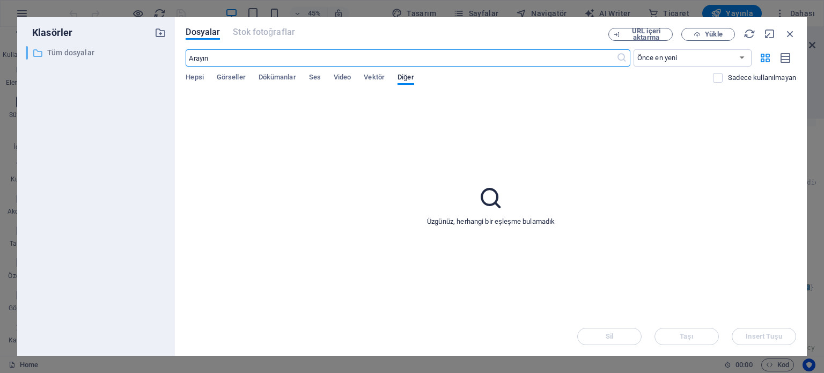
click at [71, 53] on p "Tüm dosyalar" at bounding box center [97, 53] width 100 height 12
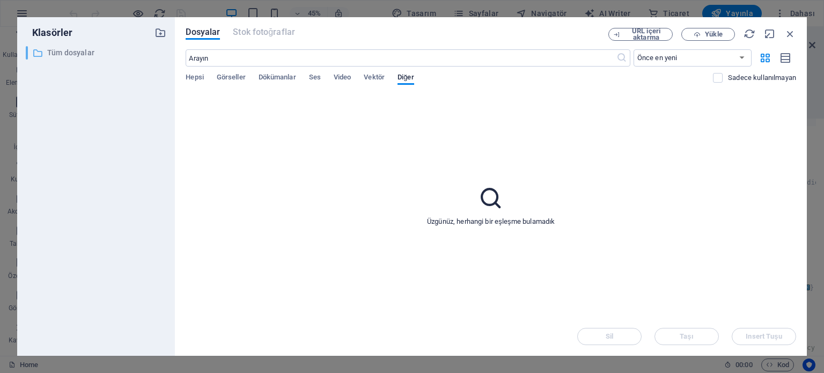
click at [68, 52] on p "Tüm dosyalar" at bounding box center [97, 53] width 100 height 12
click at [235, 77] on span "Görseller" at bounding box center [231, 78] width 29 height 15
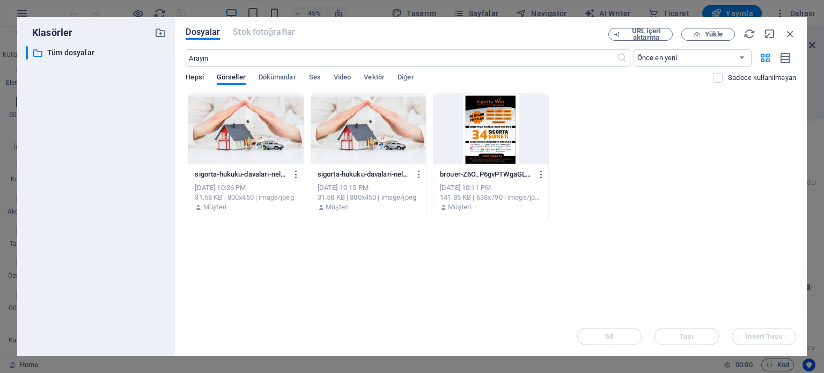
click at [197, 75] on span "Hepsi" at bounding box center [195, 78] width 18 height 15
click at [228, 76] on span "Görseller" at bounding box center [231, 78] width 29 height 15
click at [279, 77] on span "Dökümanlar" at bounding box center [277, 78] width 38 height 15
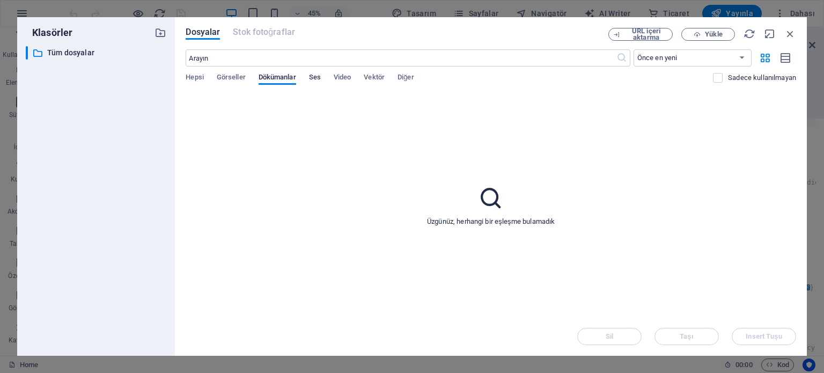
click at [316, 73] on span "Ses" at bounding box center [315, 78] width 12 height 15
click at [341, 76] on span "Video" at bounding box center [342, 78] width 17 height 15
click at [373, 73] on span "Vektör" at bounding box center [374, 78] width 21 height 15
click at [408, 75] on span "Diğer" at bounding box center [405, 78] width 17 height 15
click at [234, 73] on span "Görseller" at bounding box center [231, 78] width 29 height 15
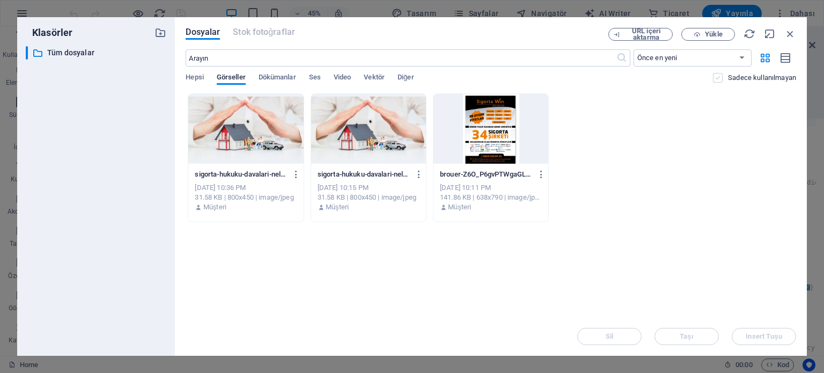
click at [714, 79] on label at bounding box center [718, 78] width 10 height 10
click at [0, 0] on input "checkbox" at bounding box center [0, 0] width 0 height 0
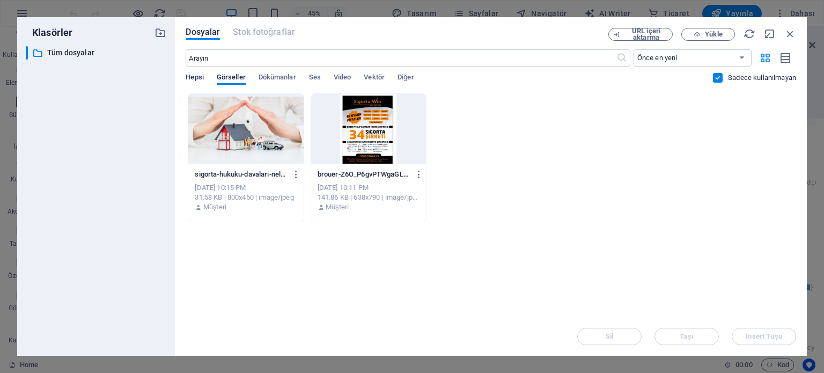
click at [194, 76] on span "Hepsi" at bounding box center [195, 78] width 18 height 15
click at [706, 35] on span "Yükle" at bounding box center [713, 34] width 17 height 6
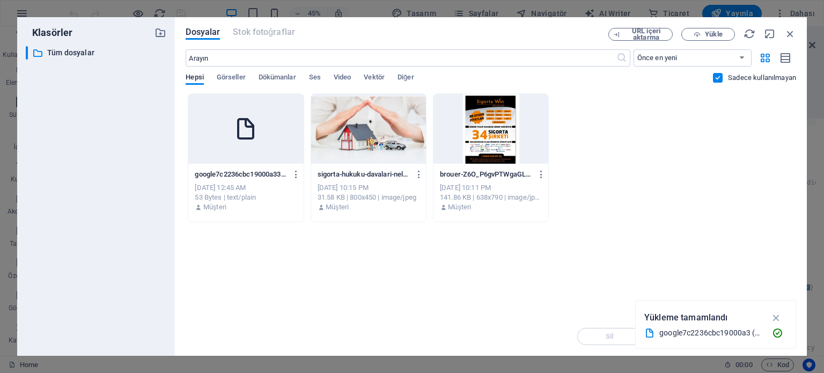
click at [254, 140] on icon at bounding box center [246, 129] width 26 height 26
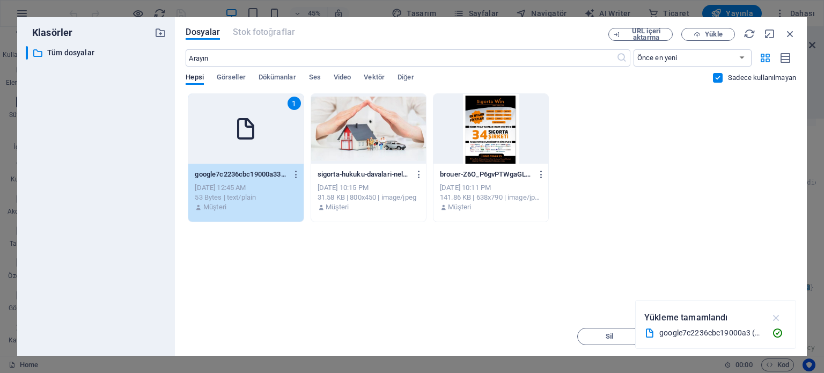
click at [776, 319] on icon "button" at bounding box center [776, 318] width 12 height 12
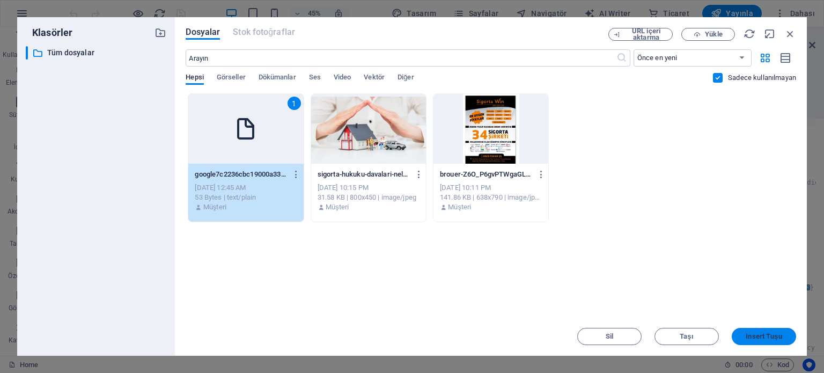
click at [749, 337] on span "Insert Tuşu" at bounding box center [763, 336] width 36 height 6
type textarea "[URL][DOMAIN_NAME]</a>"
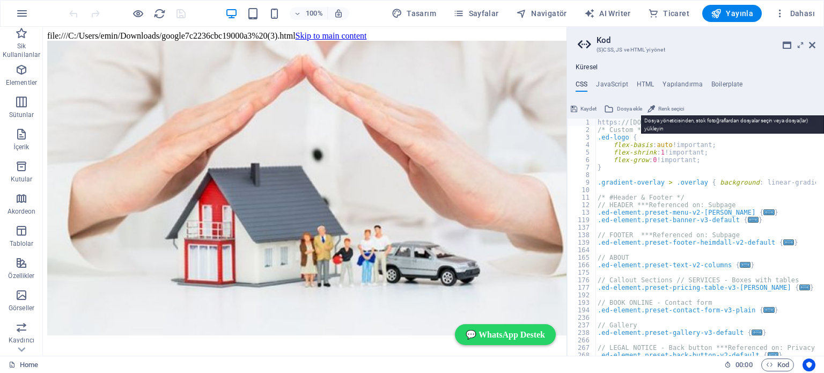
click at [626, 105] on span "Dosya ekle" at bounding box center [629, 108] width 25 height 13
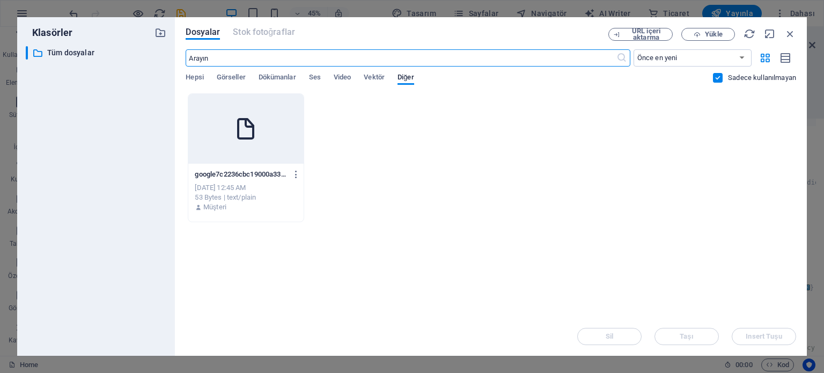
click at [260, 129] on div at bounding box center [245, 129] width 115 height 70
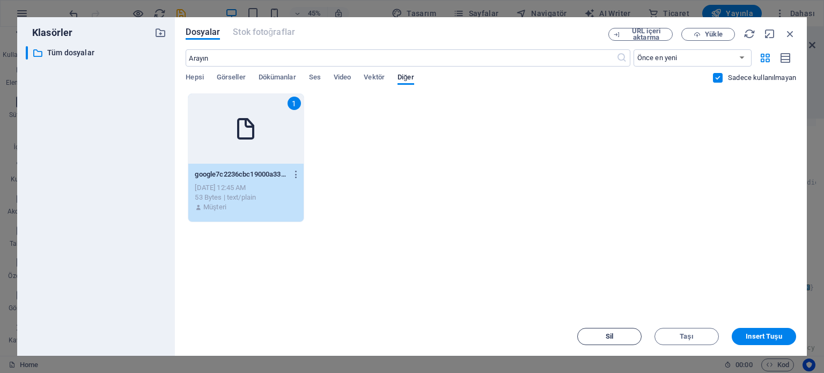
click at [613, 333] on span "Sil" at bounding box center [609, 336] width 55 height 6
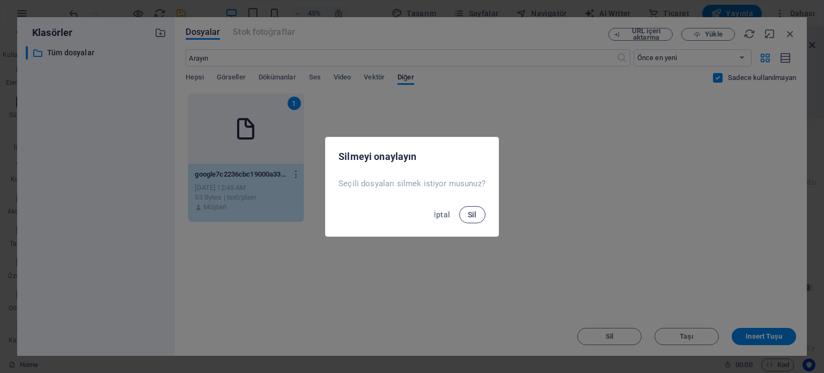
click at [469, 212] on span "Sil" at bounding box center [472, 214] width 9 height 9
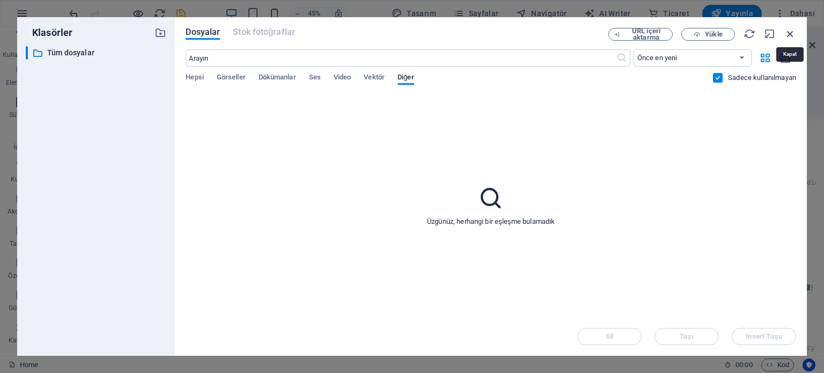
click at [791, 29] on icon "button" at bounding box center [790, 34] width 12 height 12
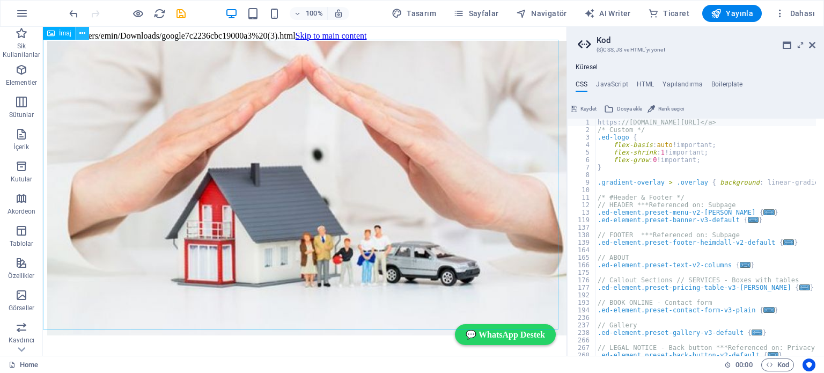
click at [84, 28] on icon at bounding box center [82, 33] width 6 height 11
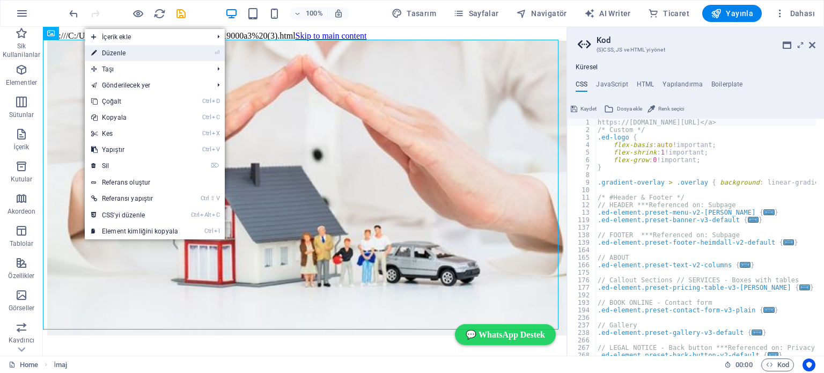
click at [113, 51] on link "⏎ Düzenle" at bounding box center [135, 53] width 100 height 16
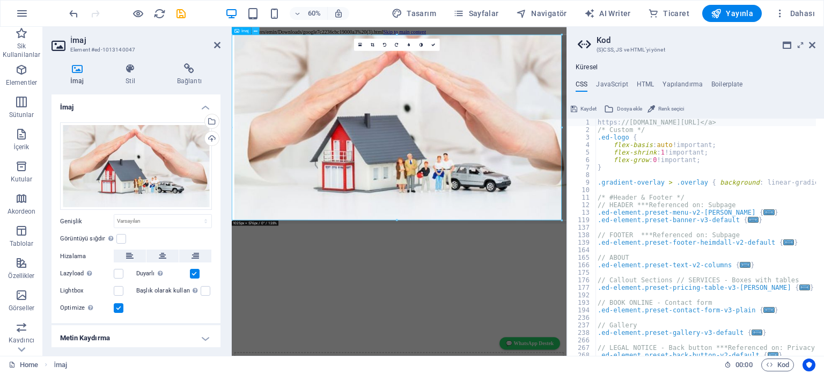
click at [254, 29] on icon at bounding box center [256, 30] width 4 height 7
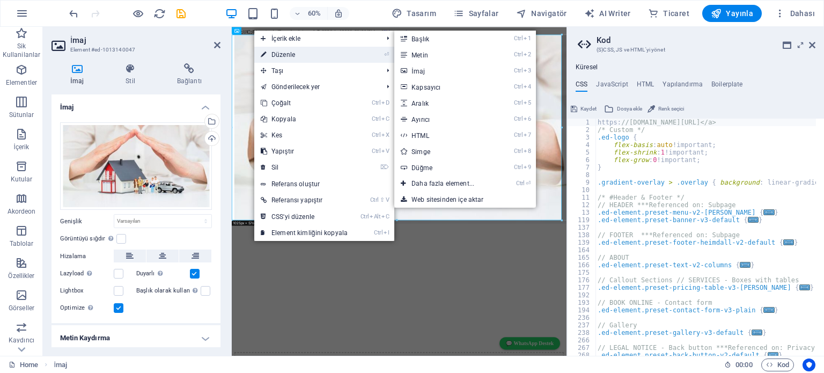
click at [275, 55] on link "⏎ Düzenle" at bounding box center [304, 55] width 100 height 16
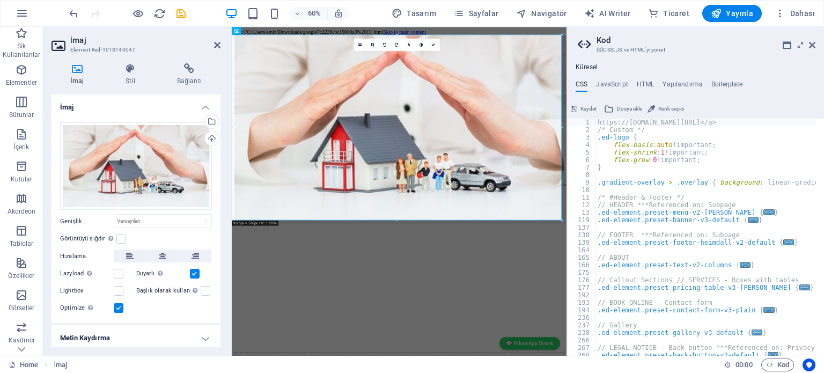
click at [196, 105] on h4 "İmaj" at bounding box center [135, 103] width 169 height 19
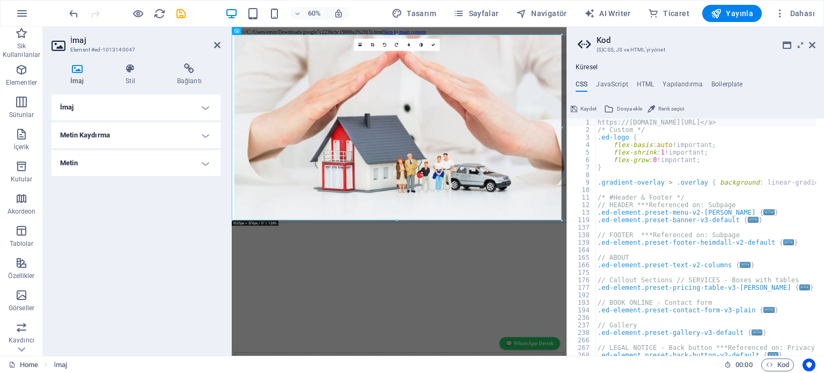
click at [201, 135] on h4 "Metin Kaydırma" at bounding box center [135, 135] width 169 height 26
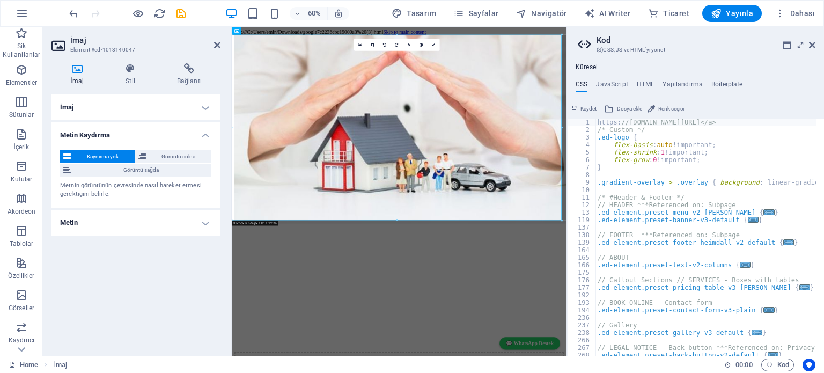
click at [200, 219] on h4 "Metin" at bounding box center [135, 223] width 169 height 26
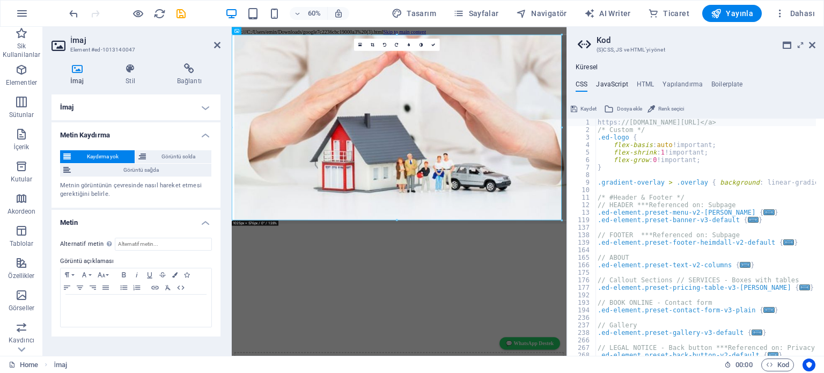
click at [605, 85] on h4 "JavaScript" at bounding box center [612, 86] width 32 height 12
type textarea "/* JS for preset "Menu V2" */"
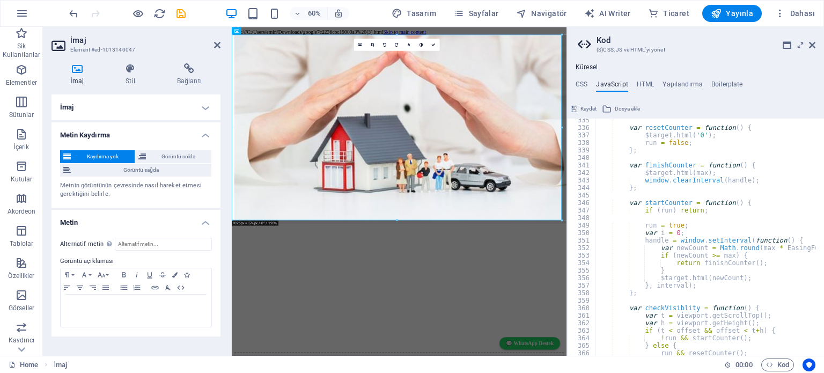
scroll to position [2623, 0]
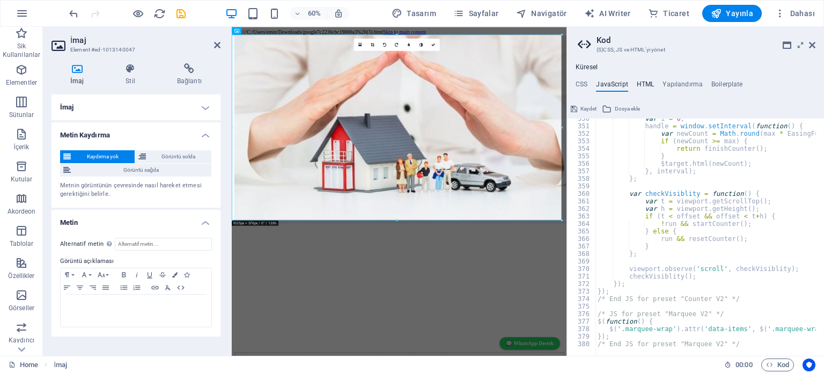
click at [643, 83] on h4 "HTML" at bounding box center [645, 86] width 18 height 12
type textarea "<a href="#main-content" class="wv-link-content button">Skip to main content</a>"
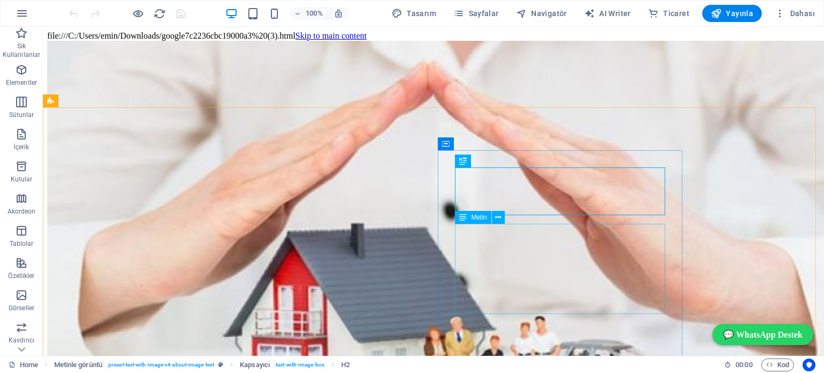
scroll to position [367, 0]
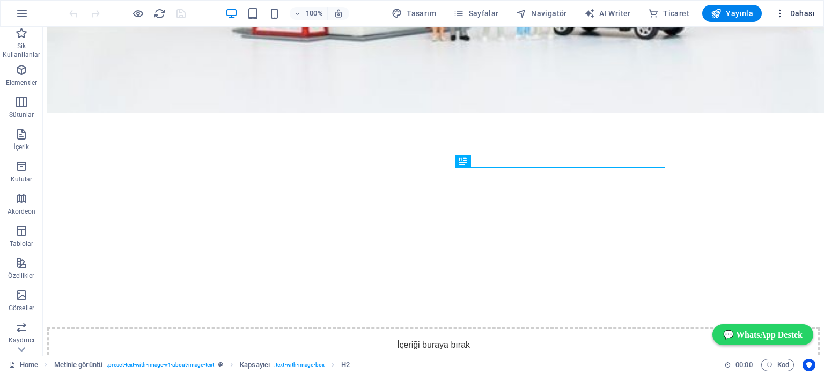
click at [808, 11] on span "Dahası" at bounding box center [794, 13] width 40 height 11
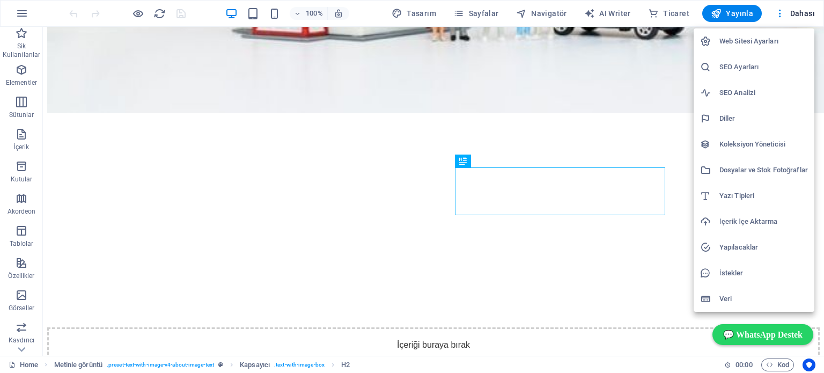
click at [744, 66] on h6 "SEO Ayarları" at bounding box center [763, 67] width 88 height 13
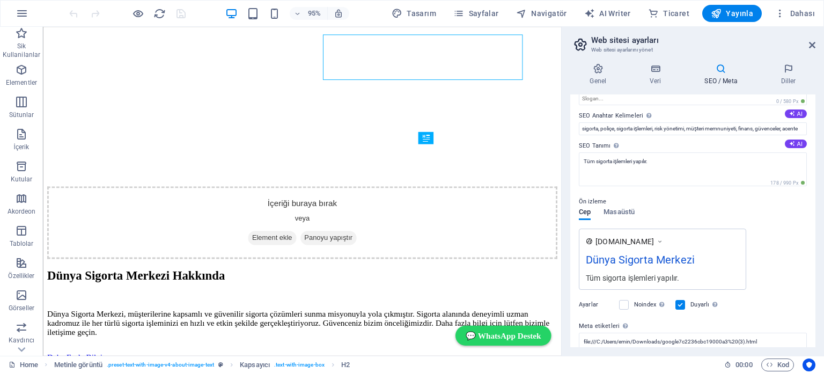
scroll to position [107, 0]
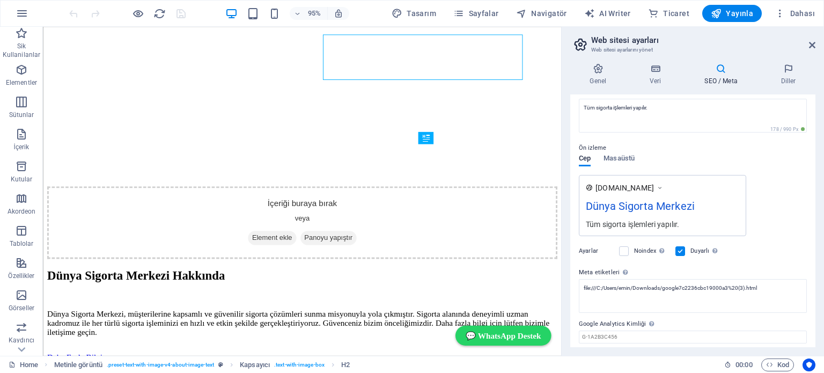
click at [663, 184] on icon at bounding box center [660, 187] width 8 height 11
click at [663, 186] on icon at bounding box center [660, 187] width 8 height 11
click at [596, 250] on label "Ayarlar" at bounding box center [596, 251] width 35 height 13
click at [623, 251] on label at bounding box center [624, 251] width 10 height 10
click at [0, 0] on input "Noindex Arama motorlarına bu web sitesini arama sonuçlarından hariç tutmaları t…" at bounding box center [0, 0] width 0 height 0
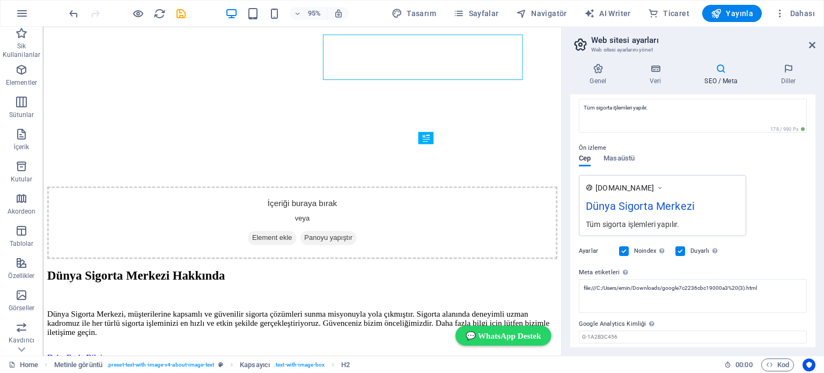
click at [623, 251] on label at bounding box center [624, 251] width 10 height 10
click at [0, 0] on input "Noindex Arama motorlarına bu web sitesini arama sonuçlarından hariç tutmaları t…" at bounding box center [0, 0] width 0 height 0
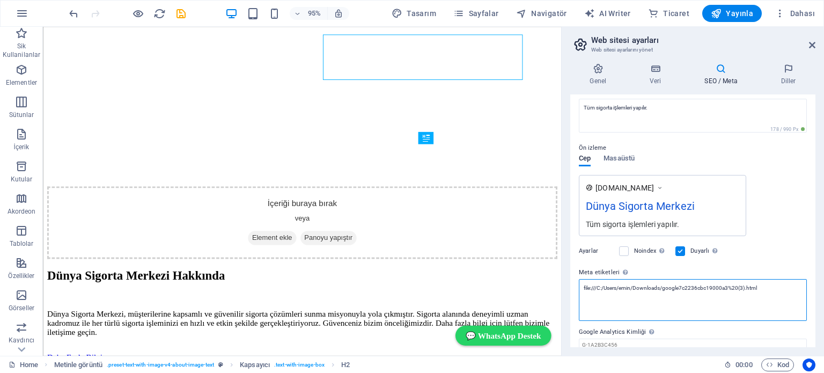
click at [763, 287] on textarea "file:///C:/Users/emin/Downloads/google7c2236cbc19000a3%20(3).html" at bounding box center [693, 300] width 228 height 42
type textarea "f"
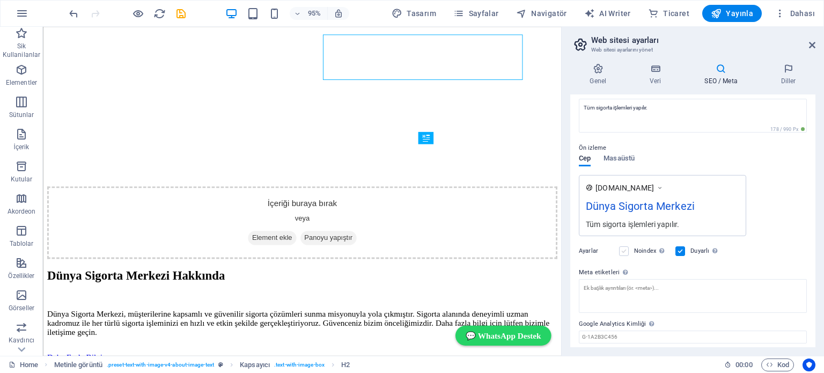
click at [624, 248] on label at bounding box center [624, 251] width 10 height 10
click at [0, 0] on input "Noindex Arama motorlarına bu web sitesini arama sonuçlarından hariç tutmaları t…" at bounding box center [0, 0] width 0 height 0
click at [180, 10] on icon "save" at bounding box center [181, 14] width 12 height 12
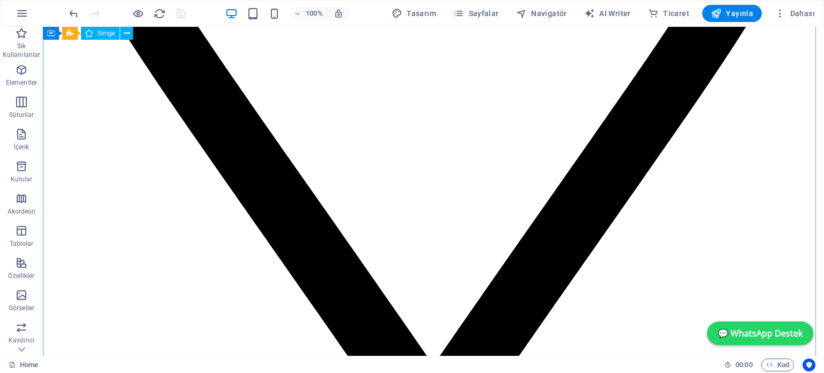
scroll to position [8204, 0]
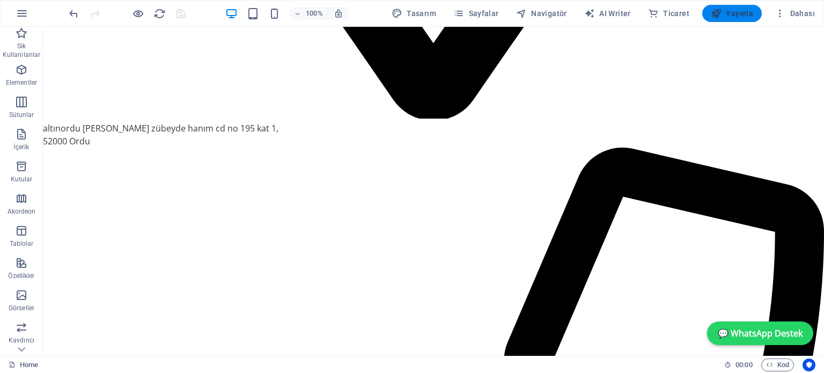
click at [733, 11] on span "Yayınla" at bounding box center [731, 13] width 42 height 11
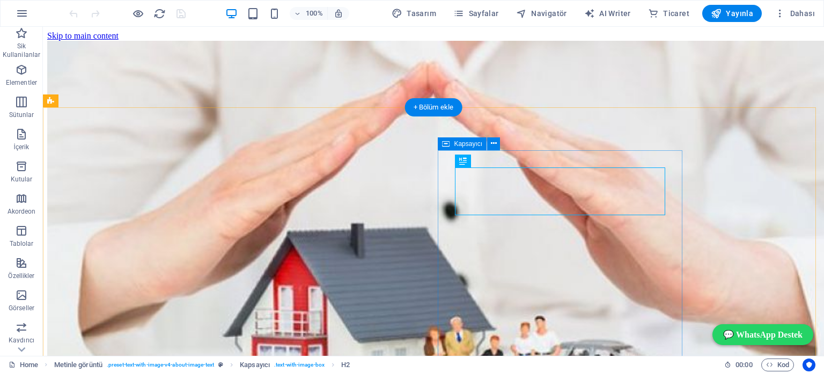
scroll to position [354, 0]
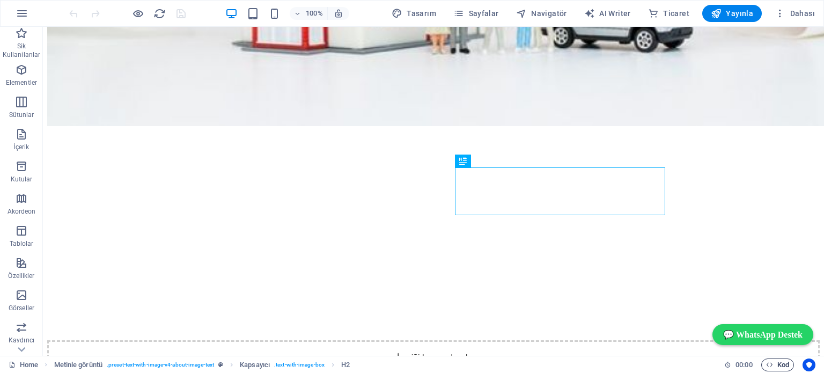
click at [772, 363] on icon "button" at bounding box center [769, 364] width 7 height 7
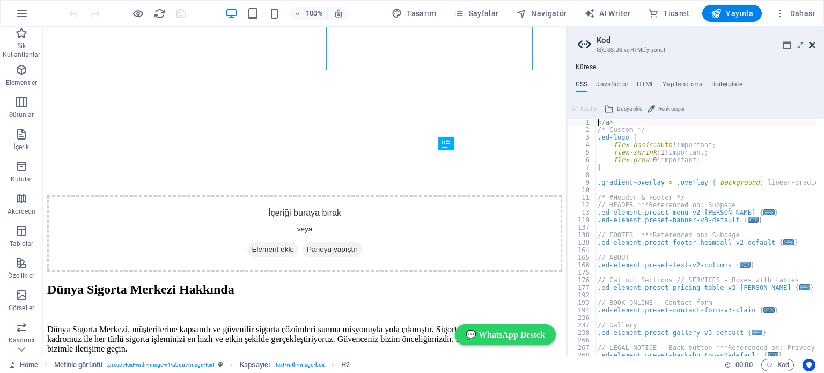
click at [811, 43] on icon at bounding box center [812, 45] width 6 height 9
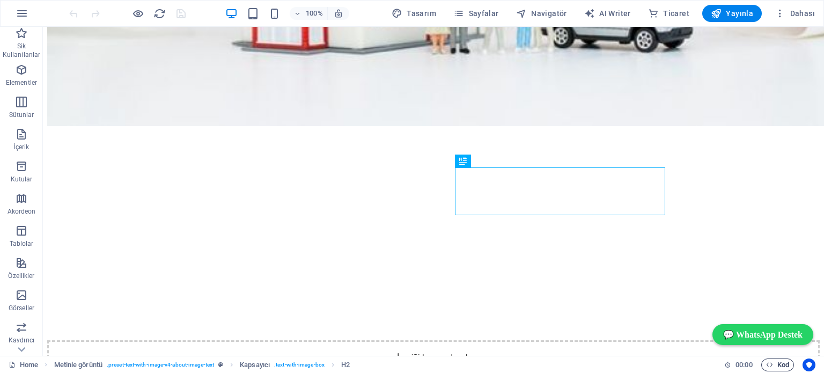
click at [781, 362] on span "Kod" at bounding box center [777, 364] width 23 height 13
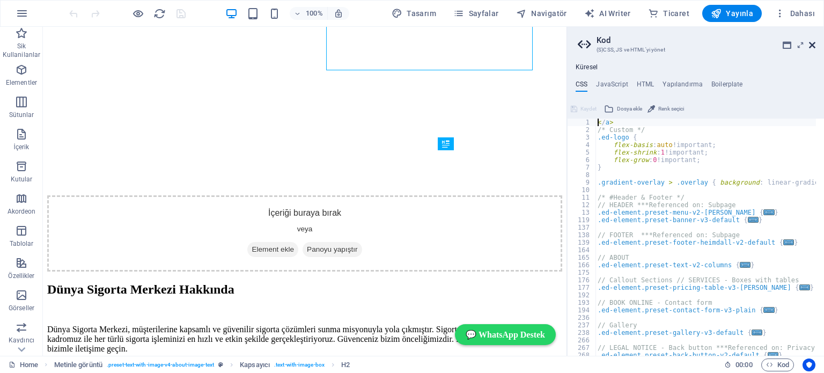
click at [809, 45] on icon at bounding box center [812, 45] width 6 height 9
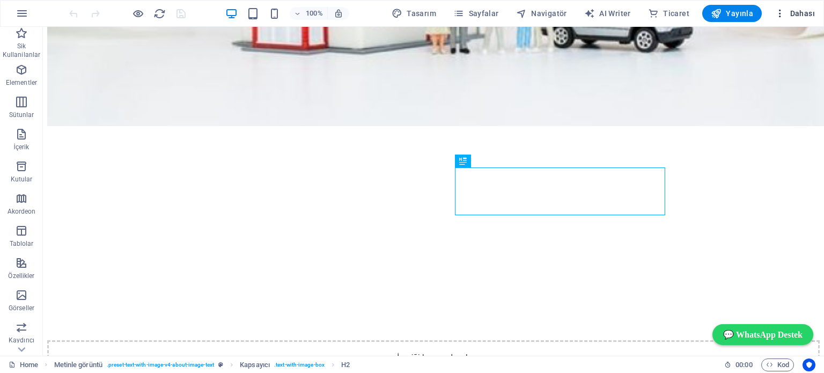
click at [795, 14] on span "Dahası" at bounding box center [794, 13] width 40 height 11
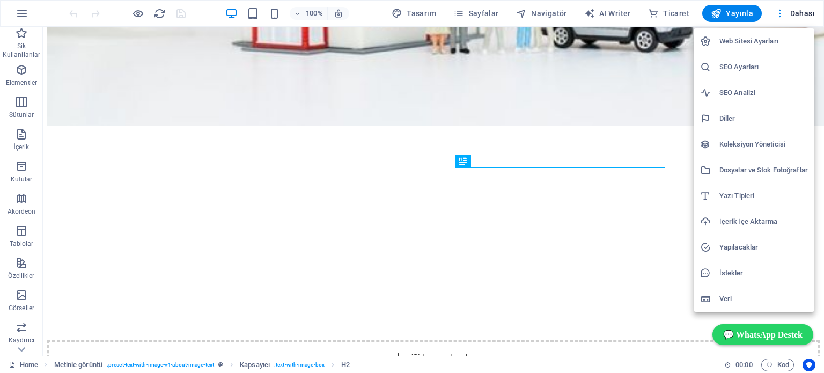
click at [744, 60] on li "SEO Ayarları" at bounding box center [753, 67] width 121 height 26
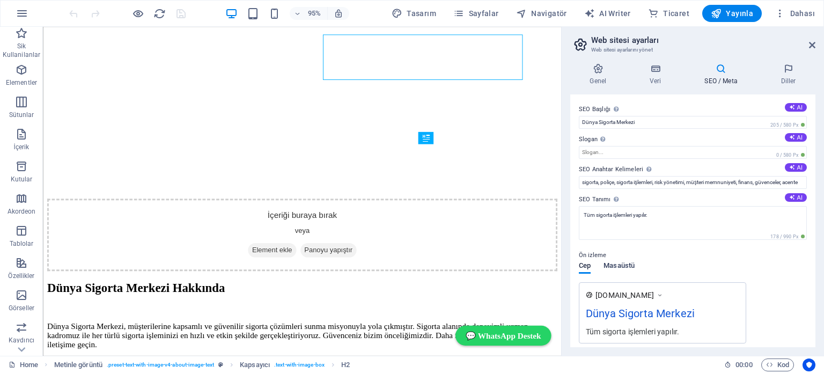
click at [621, 267] on span "Masaüstü" at bounding box center [618, 266] width 31 height 15
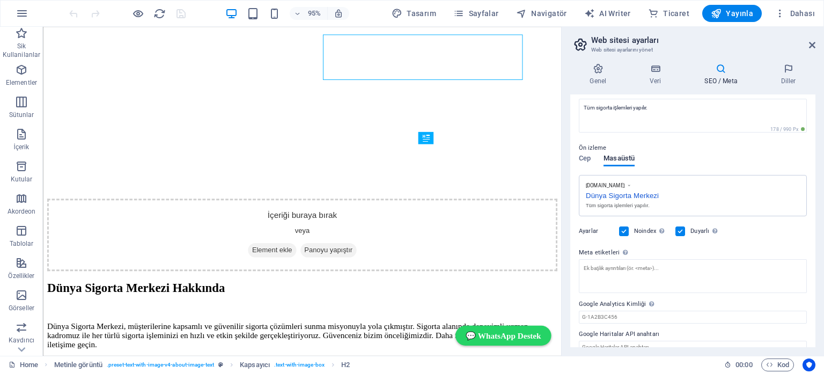
scroll to position [121, 0]
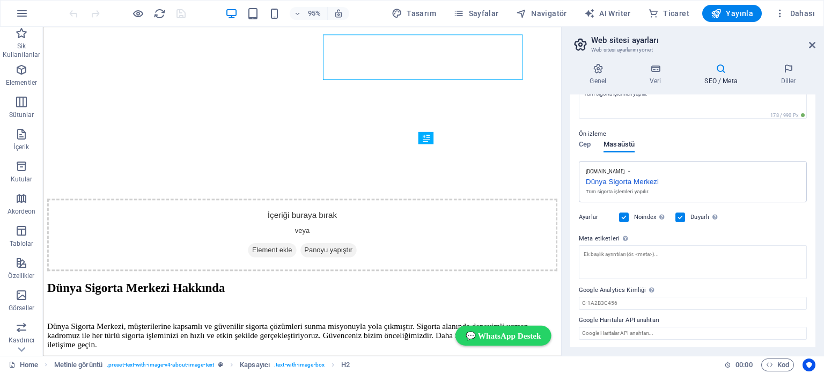
click at [624, 218] on label at bounding box center [624, 217] width 10 height 10
click at [0, 0] on input "Noindex Arama motorlarına bu web sitesini arama sonuçlarından hariç tutmaları t…" at bounding box center [0, 0] width 0 height 0
click at [624, 218] on label at bounding box center [624, 217] width 10 height 10
click at [0, 0] on input "Noindex Arama motorlarına bu web sitesini arama sonuçlarından hariç tutmaları t…" at bounding box center [0, 0] width 0 height 0
click at [624, 218] on label at bounding box center [624, 217] width 10 height 10
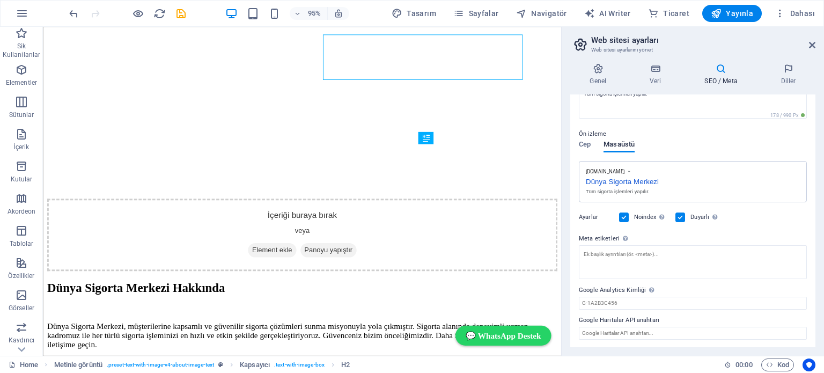
click at [0, 0] on input "Noindex Arama motorlarına bu web sitesini arama sonuçlarından hariç tutmaları t…" at bounding box center [0, 0] width 0 height 0
click at [685, 216] on label at bounding box center [680, 217] width 10 height 10
click at [0, 0] on input "Duyarlı Web sitesinin ekran çözünürlüğüne bağlı olarak duyarlı olup olmaması ge…" at bounding box center [0, 0] width 0 height 0
click at [685, 216] on label at bounding box center [680, 217] width 10 height 10
click at [0, 0] on input "Duyarlı Web sitesinin ekran çözünürlüğüne bağlı olarak duyarlı olup olmaması ge…" at bounding box center [0, 0] width 0 height 0
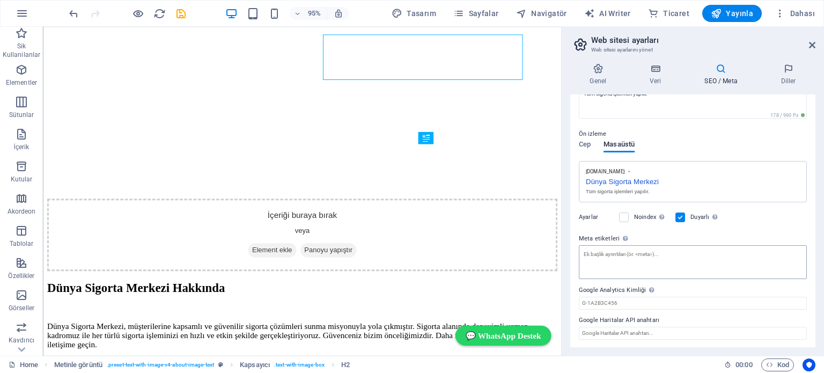
scroll to position [68, 0]
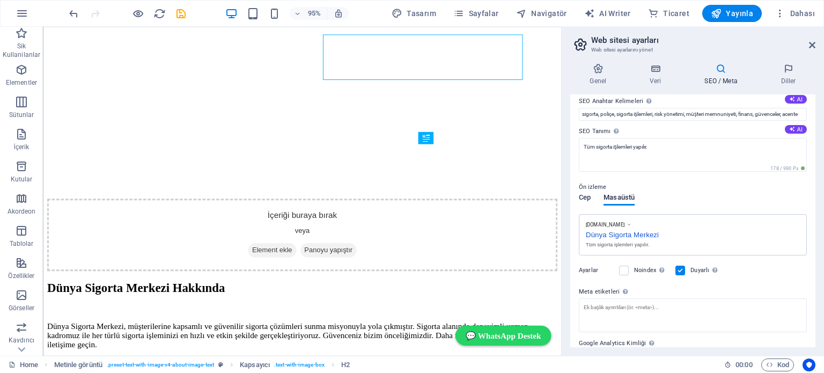
click at [584, 199] on span "Cep" at bounding box center [585, 198] width 12 height 15
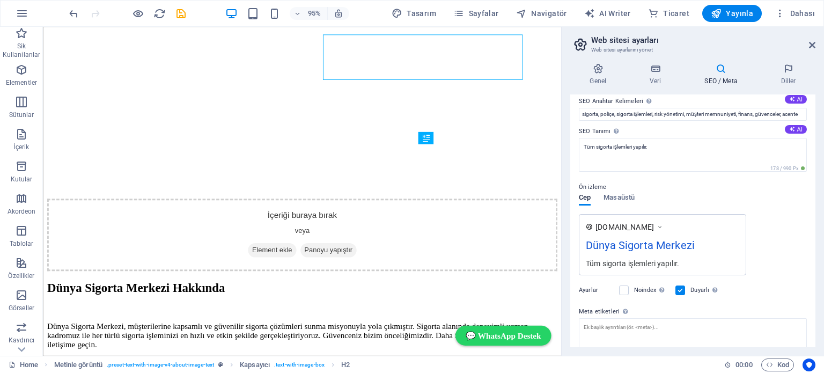
click at [663, 226] on icon at bounding box center [660, 226] width 8 height 11
click at [647, 223] on span "[DOMAIN_NAME]" at bounding box center [624, 226] width 58 height 11
click at [591, 225] on icon at bounding box center [589, 226] width 7 height 7
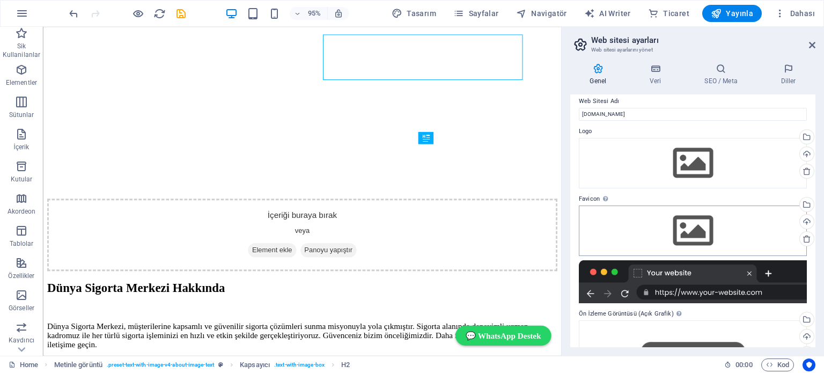
scroll to position [0, 0]
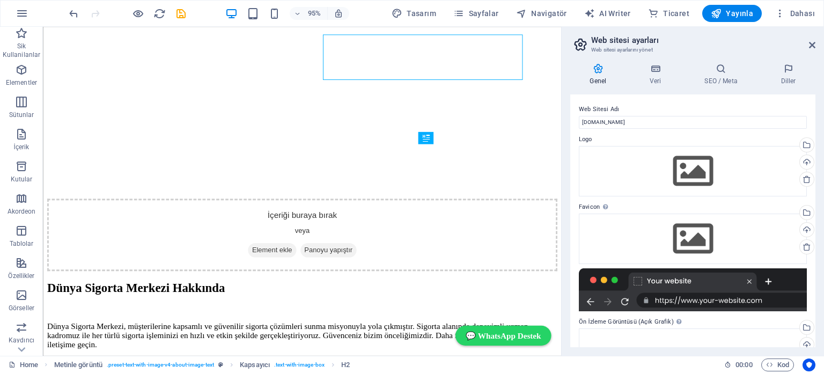
click at [716, 300] on div at bounding box center [693, 289] width 228 height 43
click at [721, 71] on icon at bounding box center [721, 68] width 72 height 11
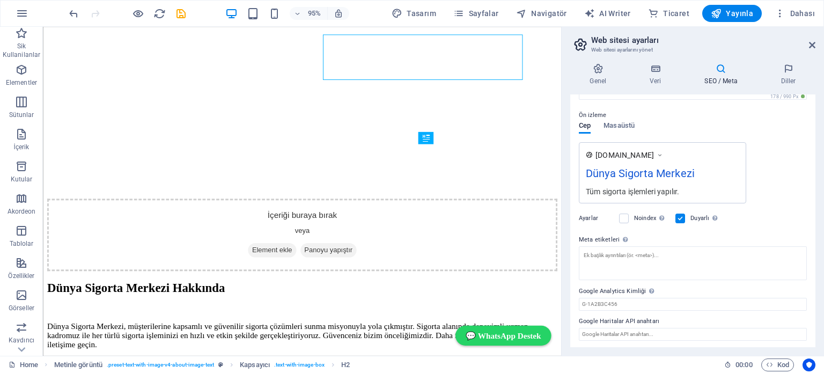
scroll to position [141, 0]
click at [593, 66] on icon at bounding box center [598, 68] width 56 height 11
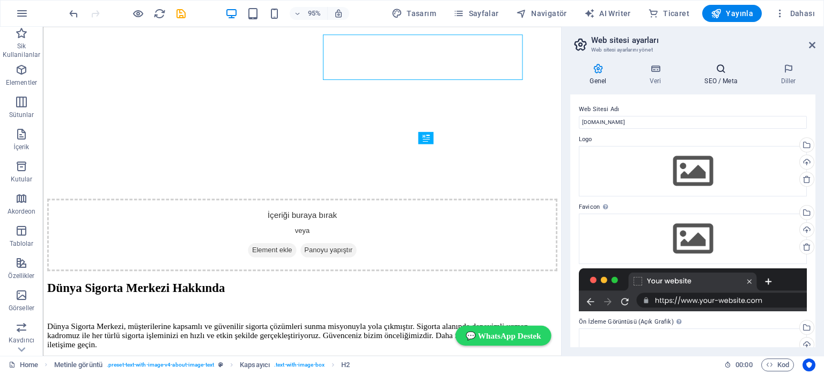
click at [715, 70] on icon at bounding box center [721, 68] width 72 height 11
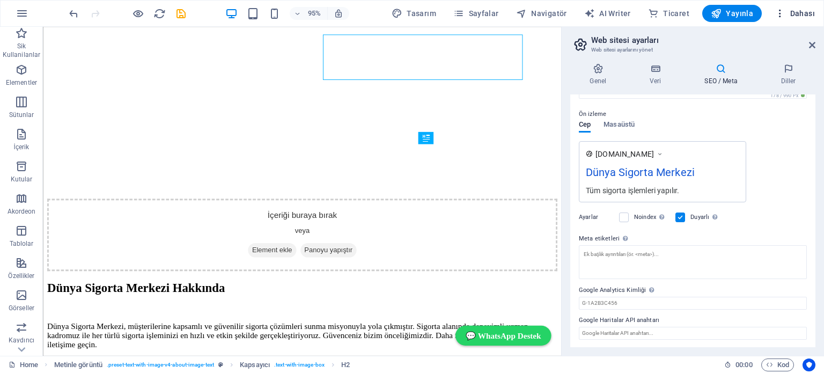
click at [799, 10] on span "Dahası" at bounding box center [794, 13] width 40 height 11
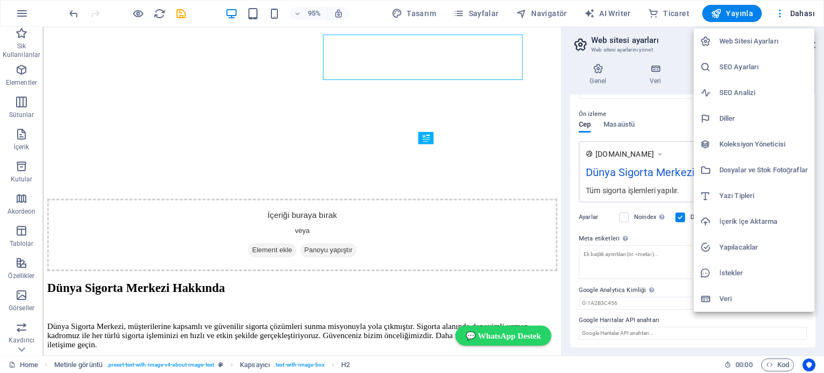
click at [729, 172] on h6 "Dosyalar ve Stok Fotoğraflar" at bounding box center [763, 170] width 88 height 13
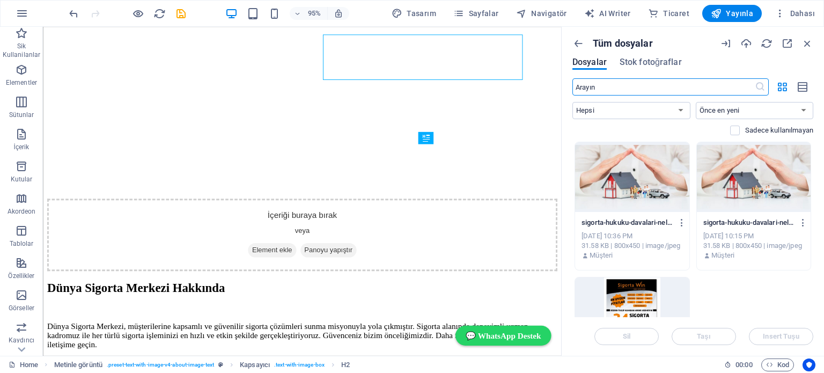
scroll to position [0, 0]
click at [578, 41] on icon "button" at bounding box center [578, 44] width 12 height 12
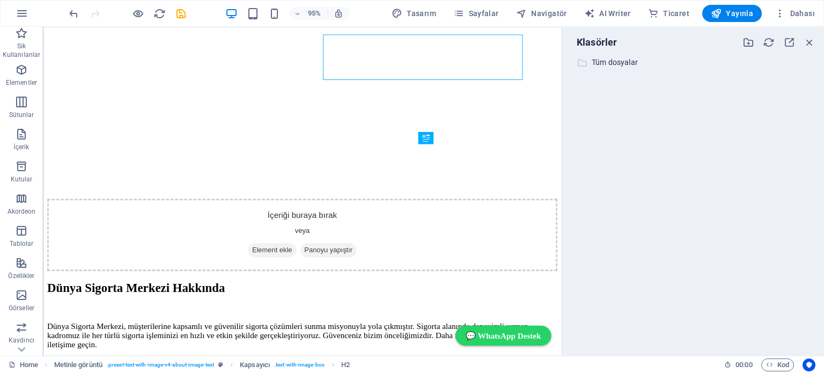
click at [601, 61] on p "Tüm dosyalar" at bounding box center [693, 62] width 204 height 12
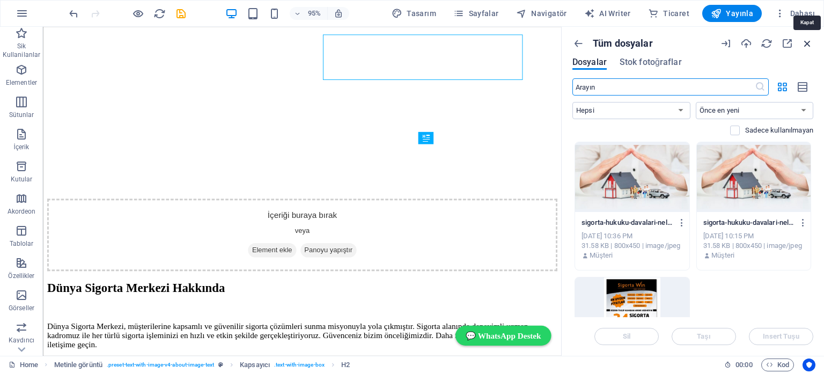
click at [811, 41] on icon "button" at bounding box center [807, 44] width 12 height 12
